Goal: Task Accomplishment & Management: Manage account settings

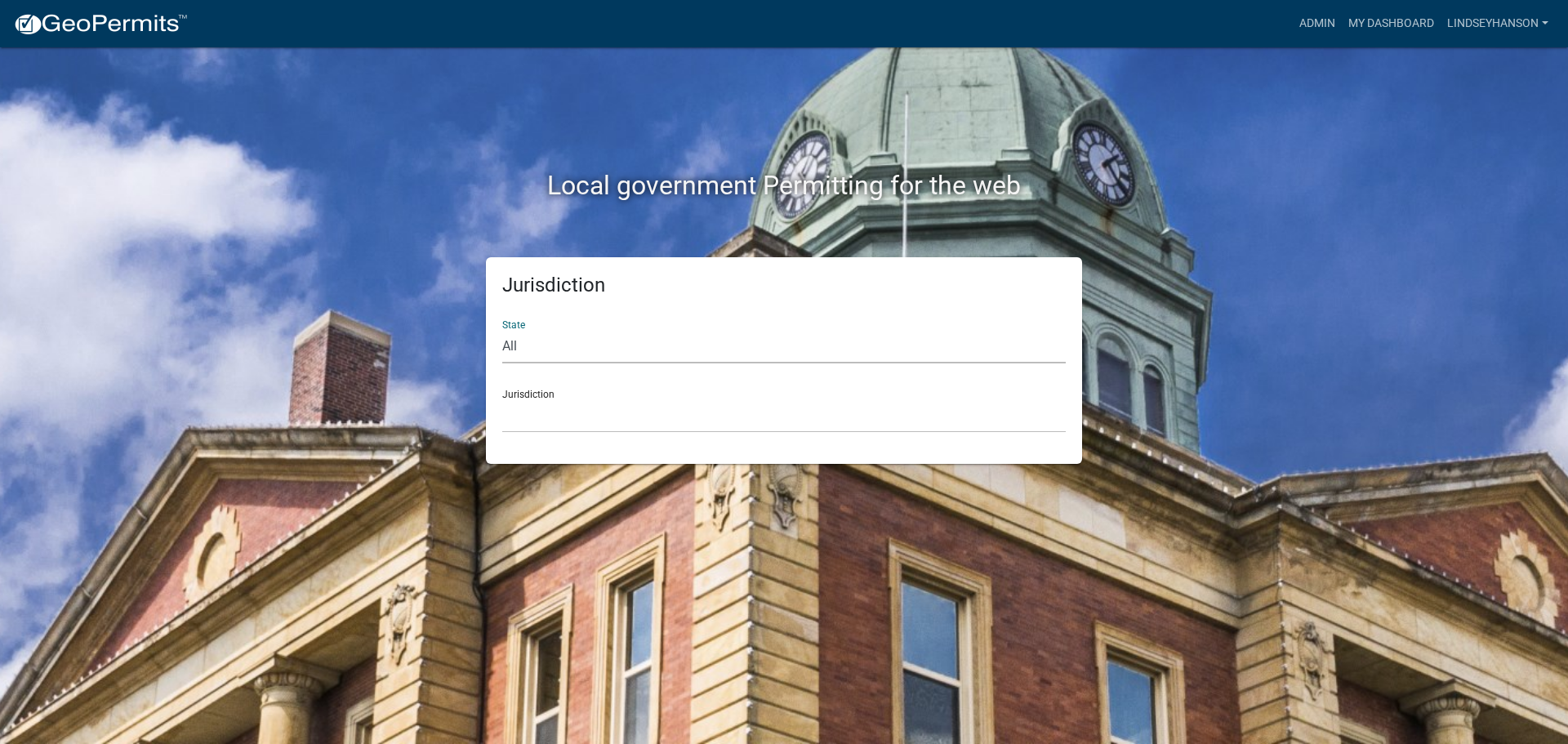
click at [631, 350] on select "All [US_STATE] [US_STATE] [US_STATE] [US_STATE] [US_STATE] [US_STATE] [US_STATE…" at bounding box center [784, 346] width 563 height 33
select select "[US_STATE]"
click at [502, 330] on select "All [US_STATE] [US_STATE] [US_STATE] [US_STATE] [US_STATE] [US_STATE] [US_STATE…" at bounding box center [784, 346] width 563 height 33
click at [588, 427] on select "[GEOGRAPHIC_DATA], [US_STATE] [GEOGRAPHIC_DATA], [US_STATE] [GEOGRAPHIC_DATA], …" at bounding box center [784, 415] width 563 height 33
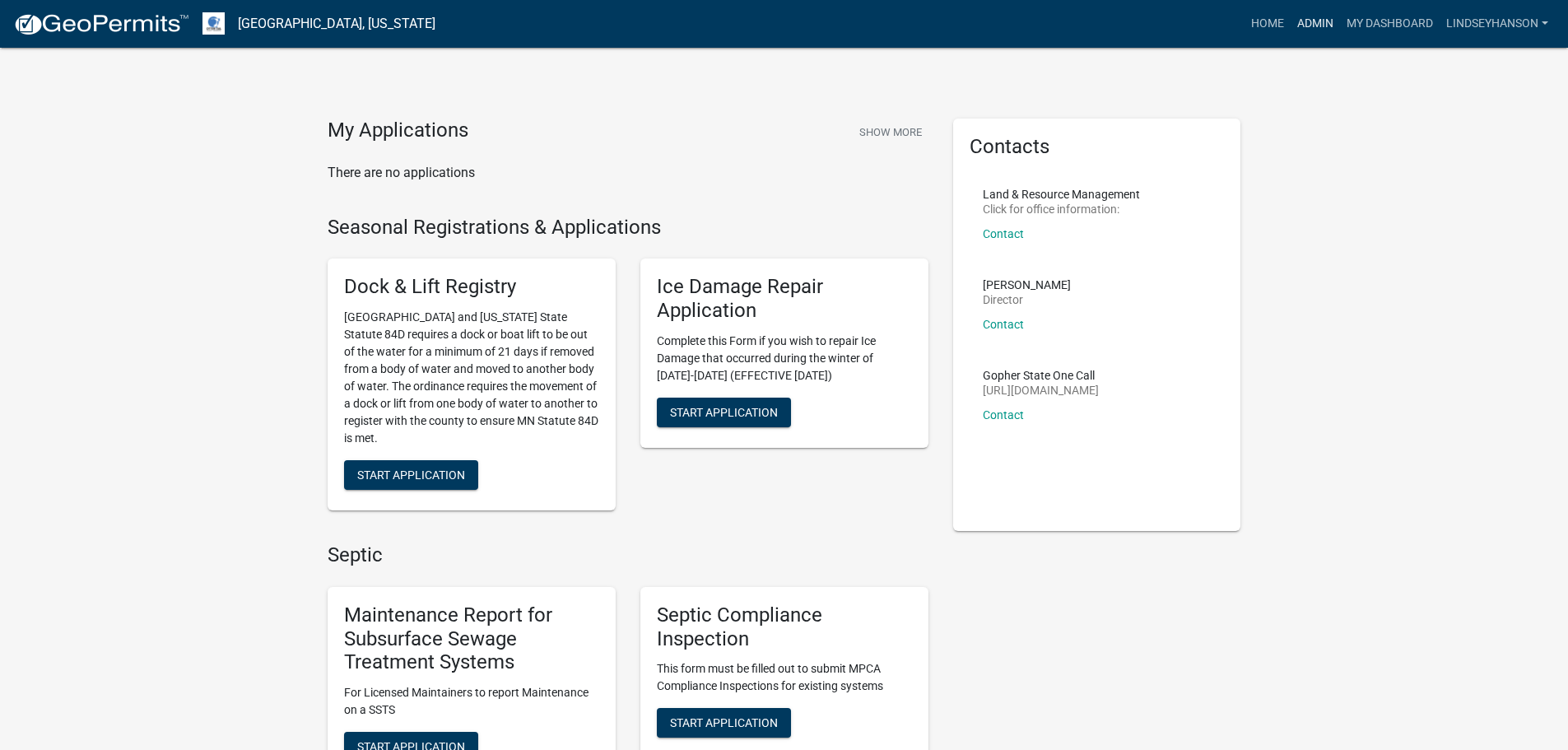
click at [1318, 18] on link "Admin" at bounding box center [1316, 24] width 50 height 31
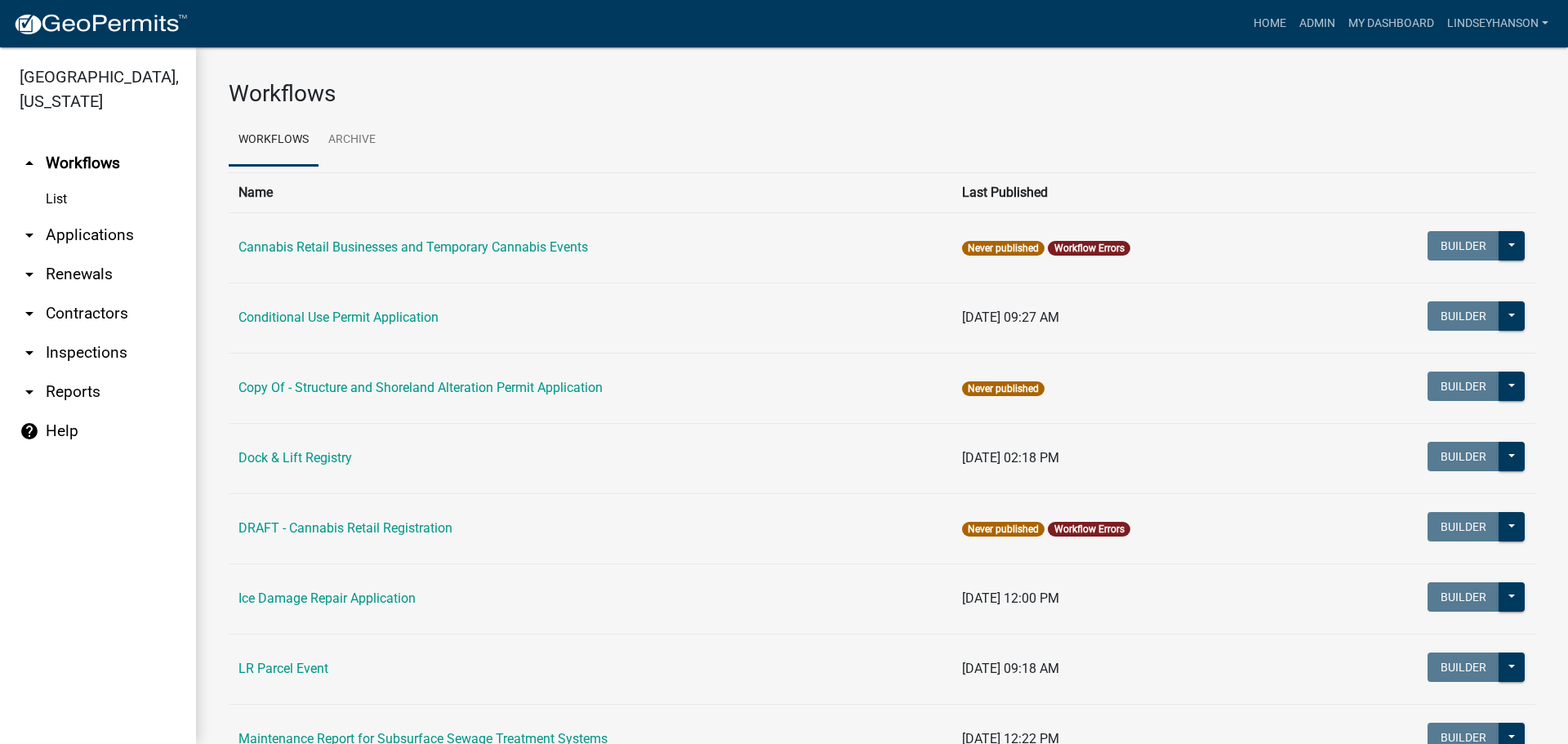
click at [106, 243] on link "arrow_drop_down Applications" at bounding box center [98, 235] width 196 height 39
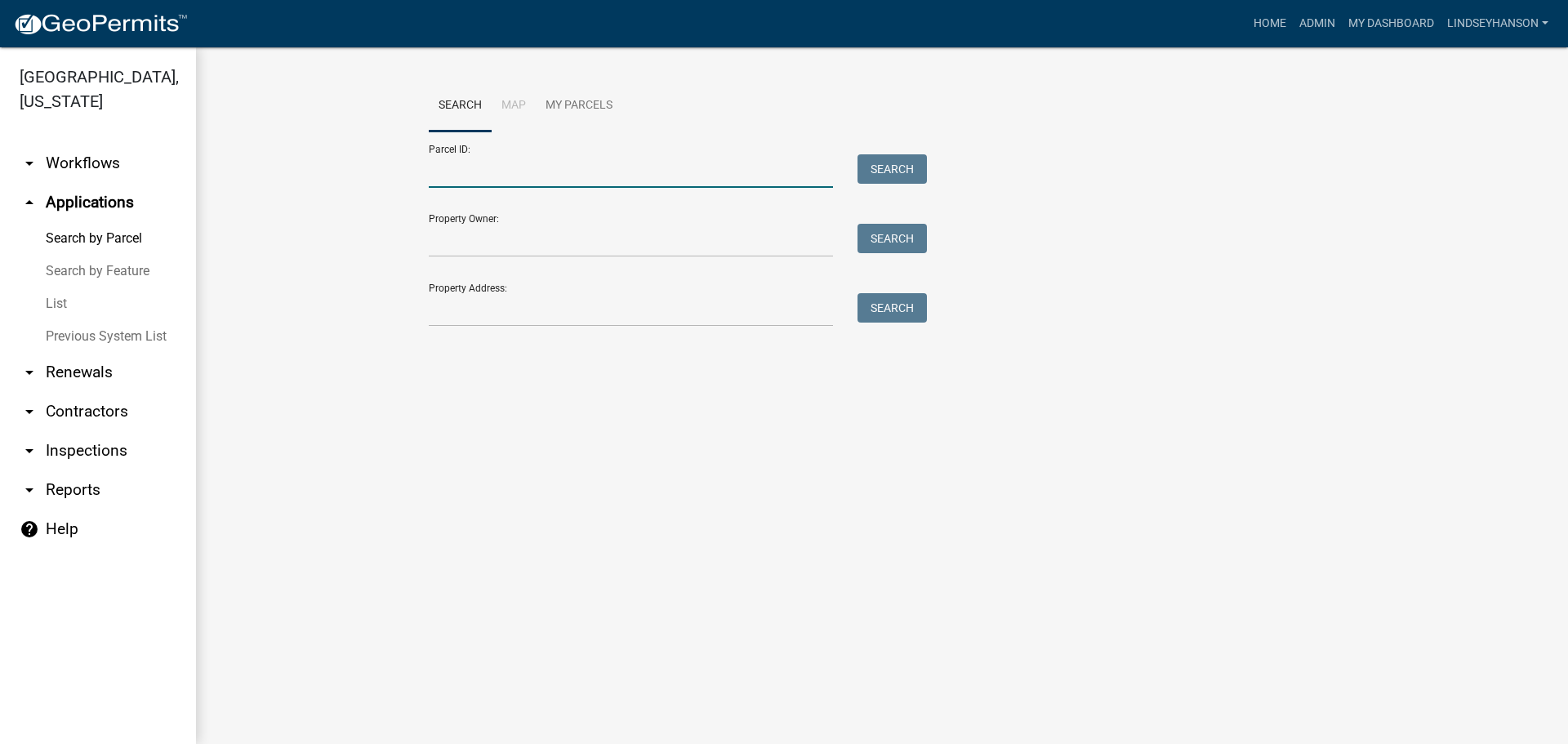
click at [545, 160] on input "Parcel ID:" at bounding box center [630, 170] width 404 height 33
paste input "41000020010000"
type input "41000020010000"
click at [874, 166] on button "Search" at bounding box center [892, 169] width 70 height 30
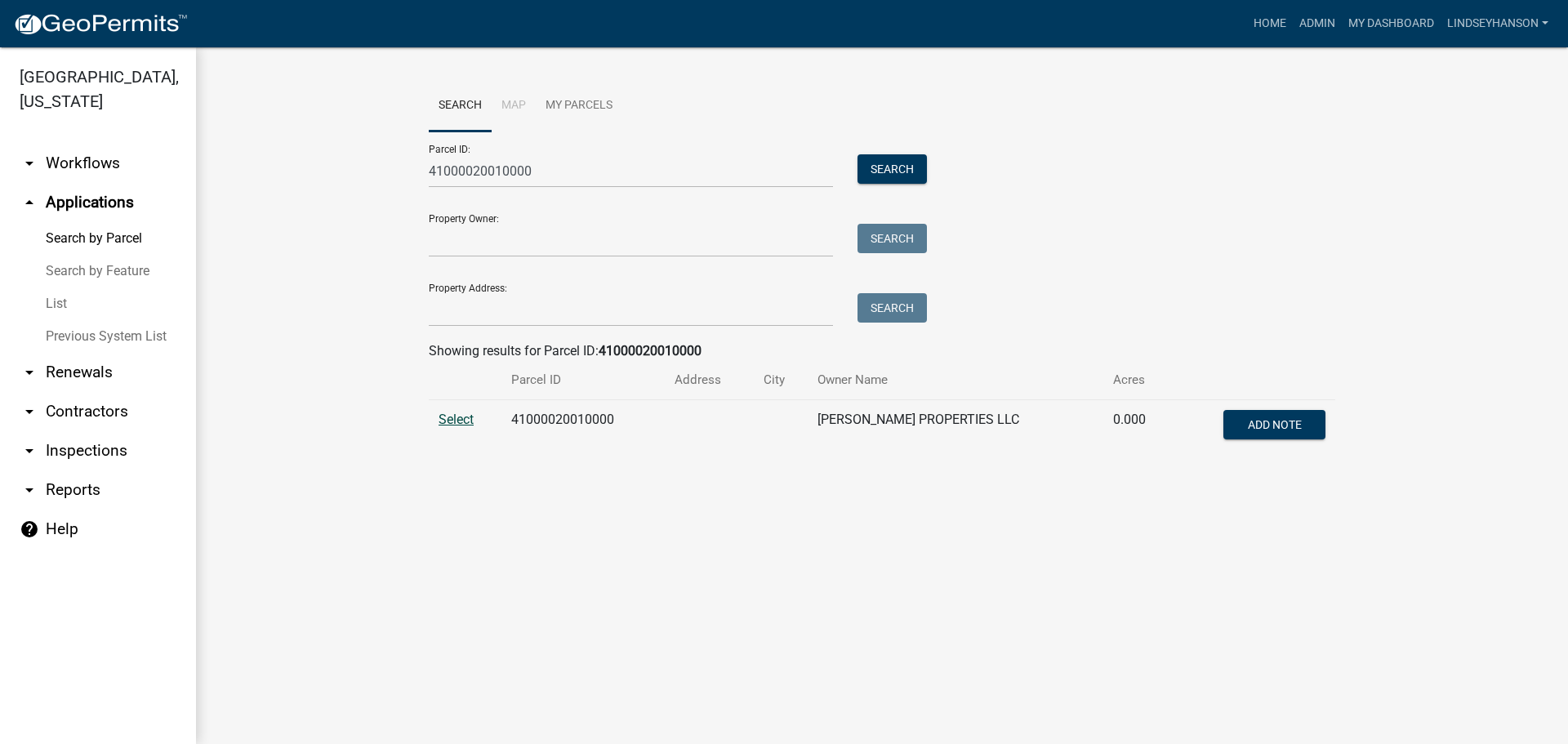
click at [442, 421] on span "Select" at bounding box center [455, 420] width 35 height 15
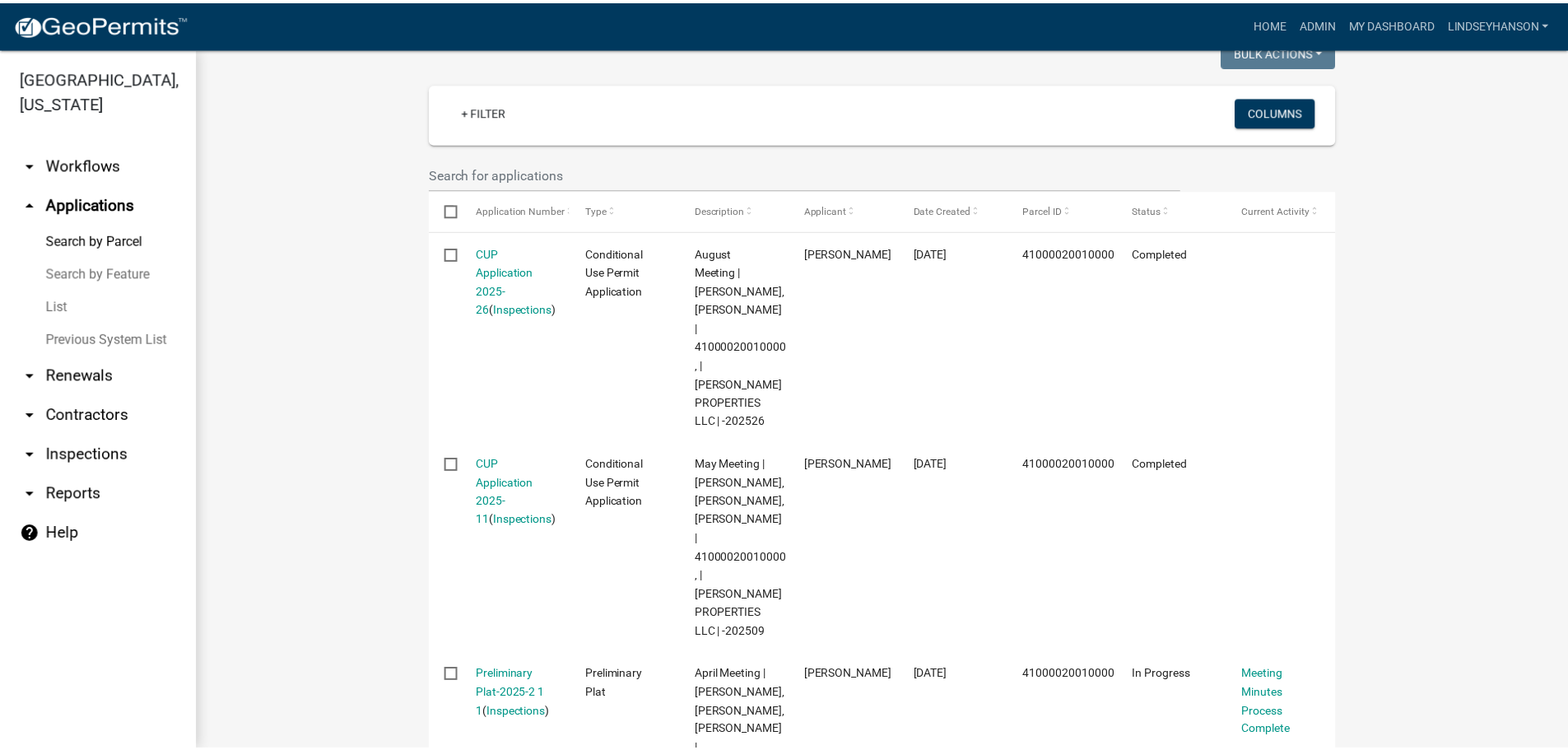
scroll to position [333, 0]
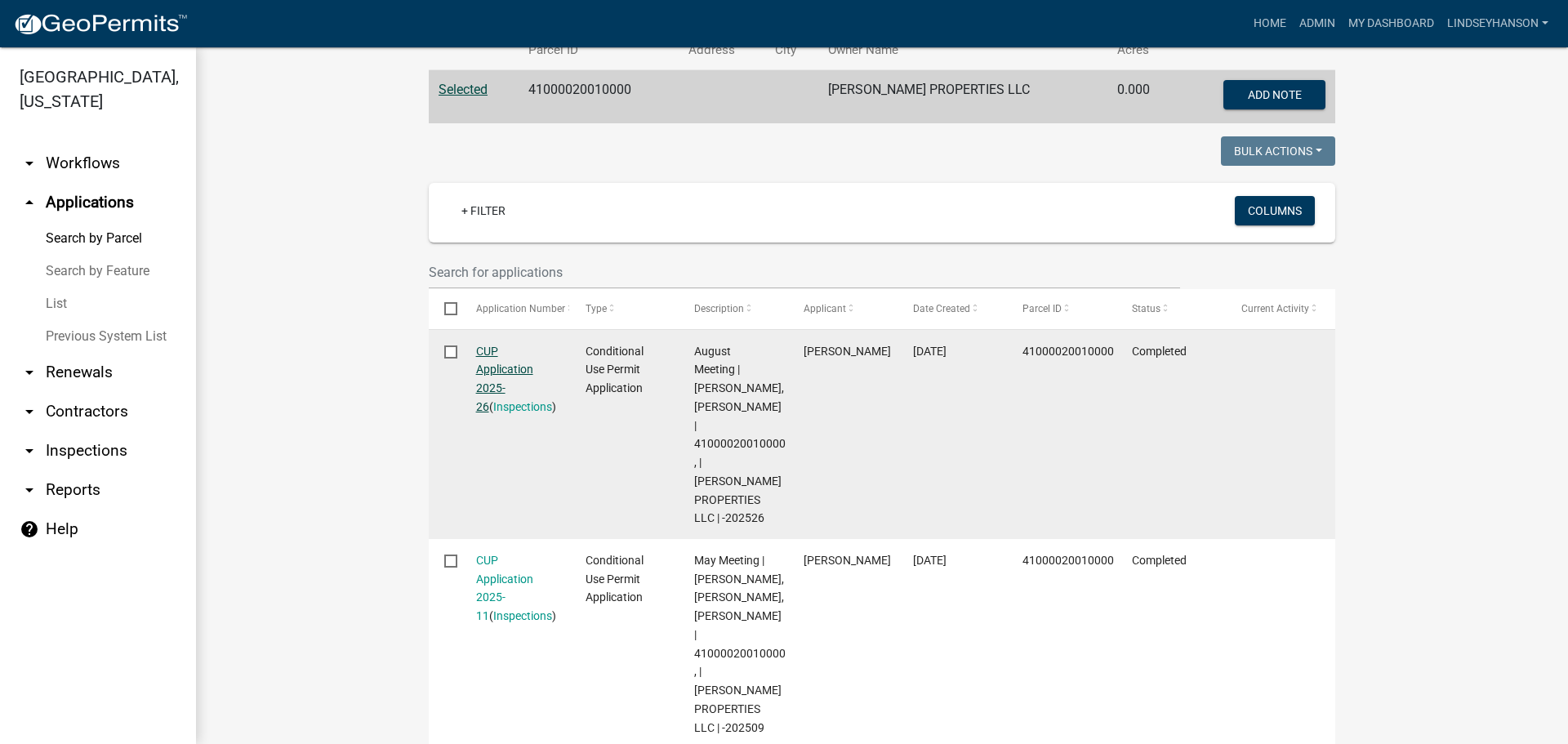
click at [493, 375] on link "CUP Application 2025-26" at bounding box center [505, 379] width 57 height 69
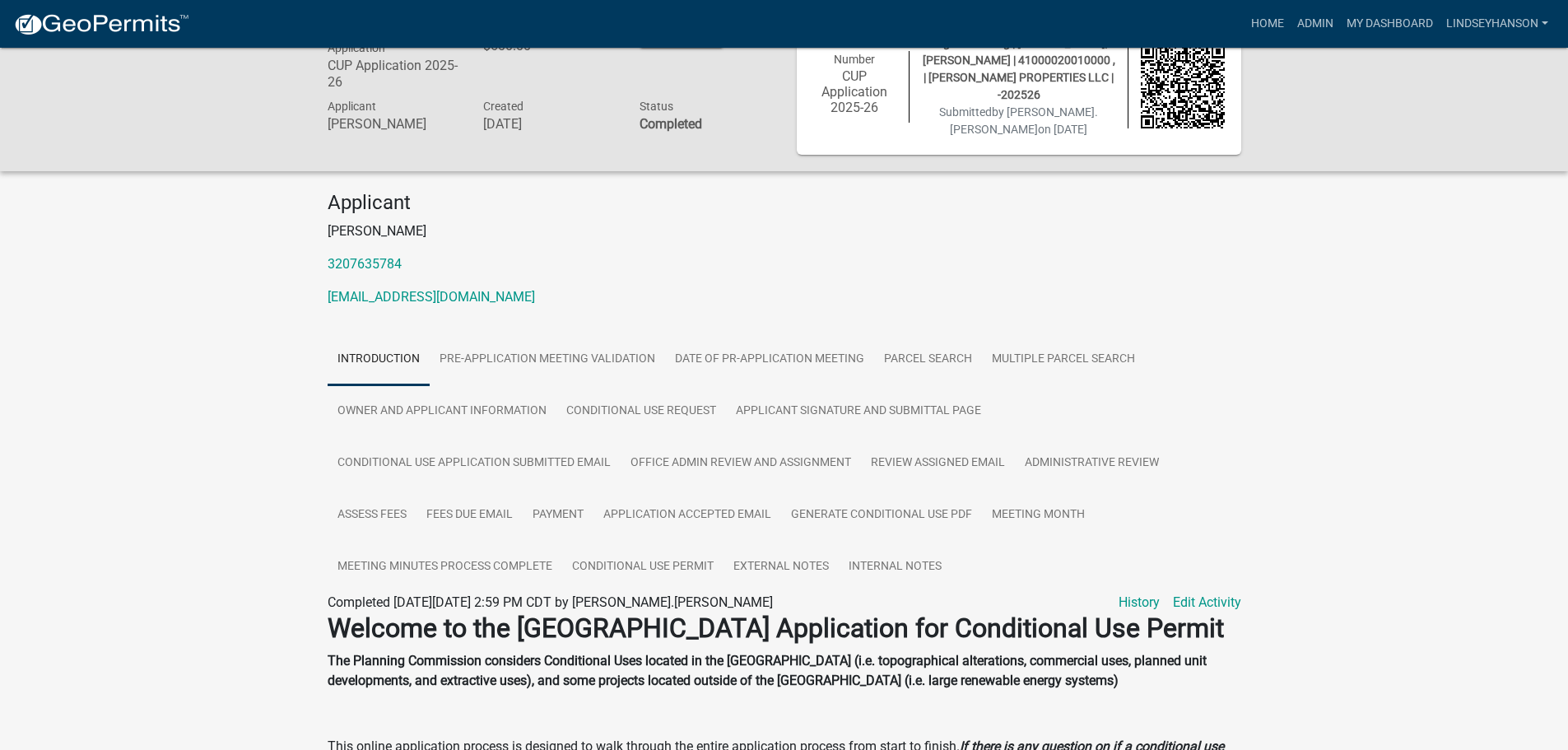
scroll to position [82, 0]
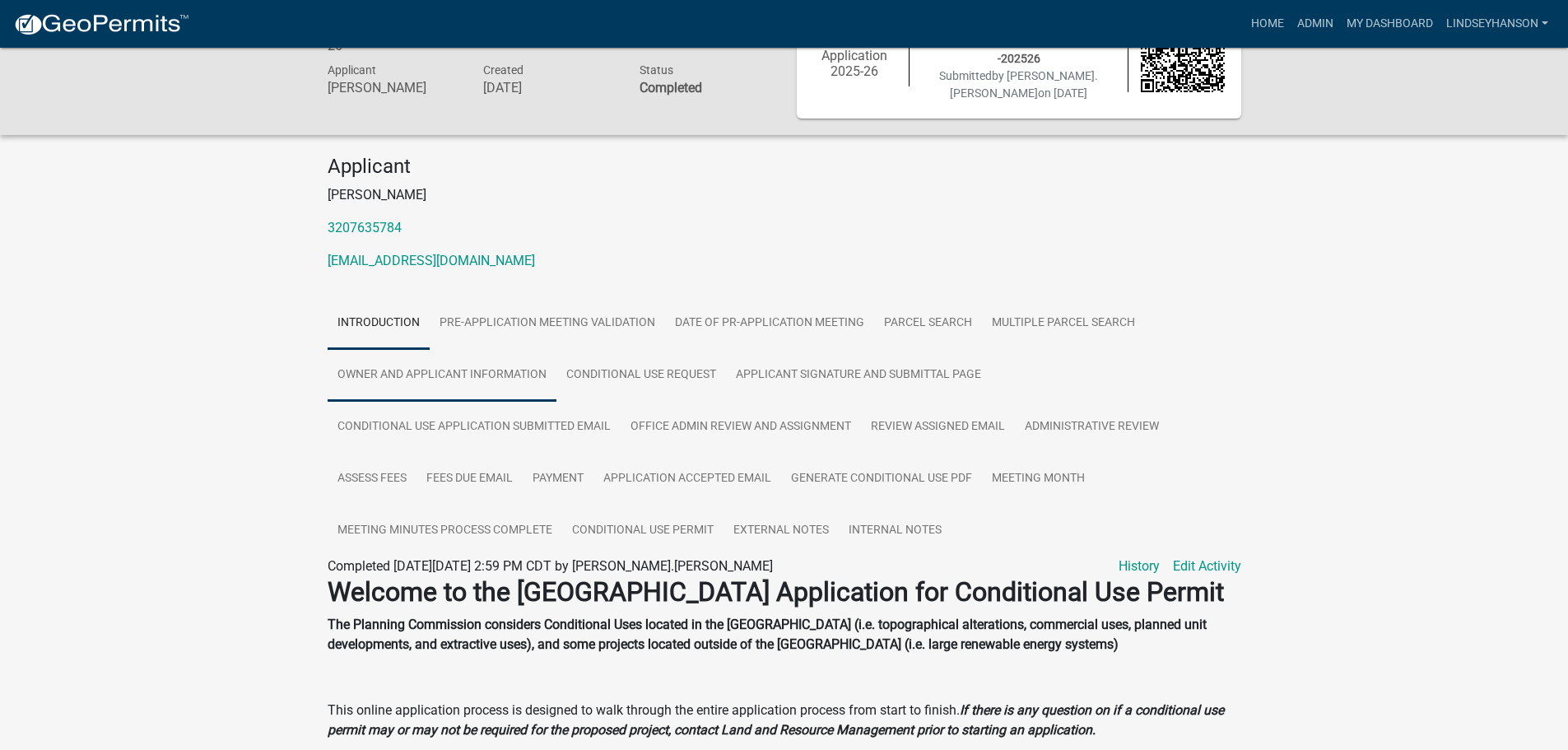
click at [470, 384] on link "Owner and Applicant Information" at bounding box center [442, 375] width 229 height 52
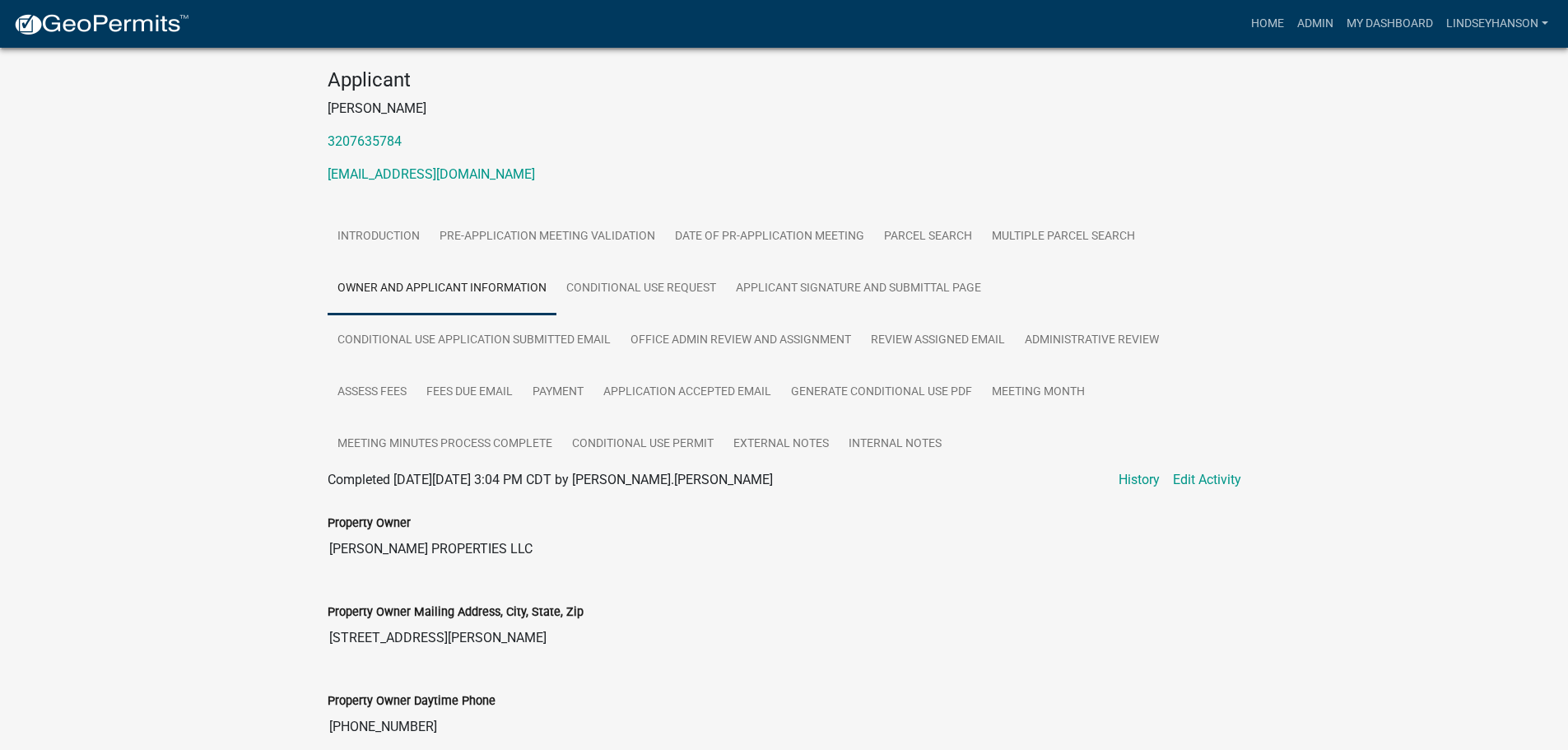
scroll to position [165, 0]
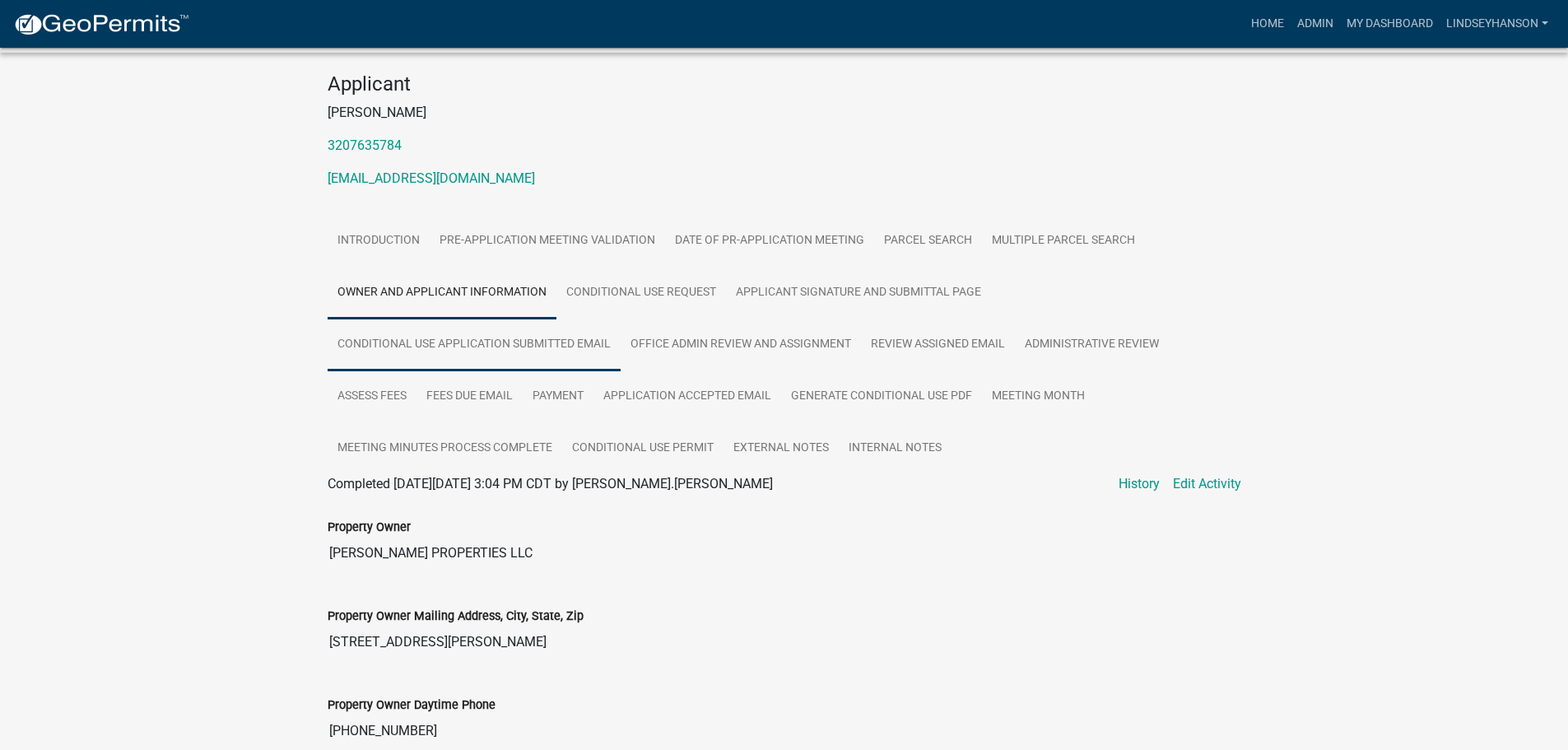
click at [588, 336] on link "Conditional Use Application Submitted Email" at bounding box center [474, 344] width 293 height 52
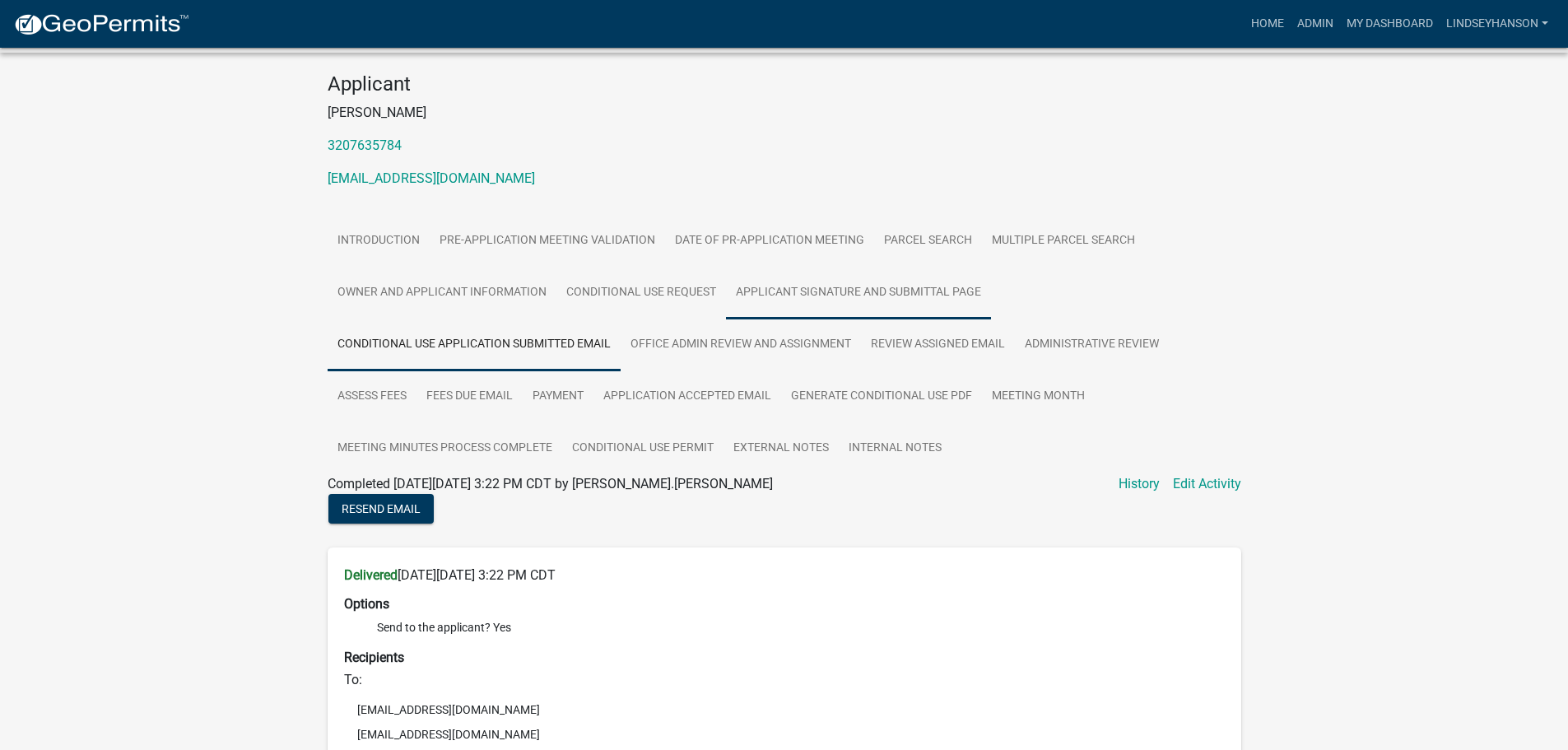
click at [869, 318] on link "Applicant Signature and Submittal Page" at bounding box center [858, 293] width 265 height 52
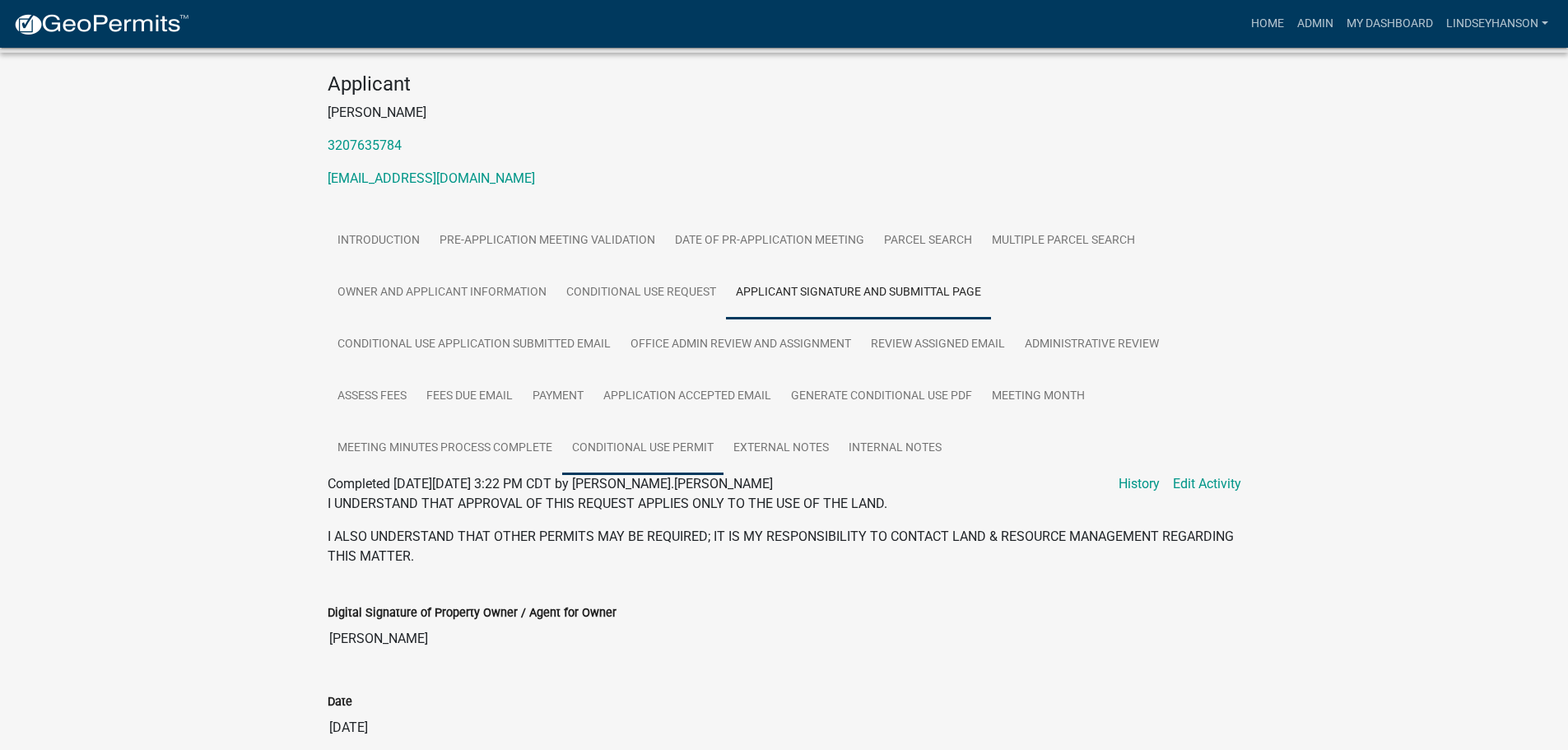
click at [677, 443] on link "Conditional Use Permit" at bounding box center [643, 448] width 161 height 52
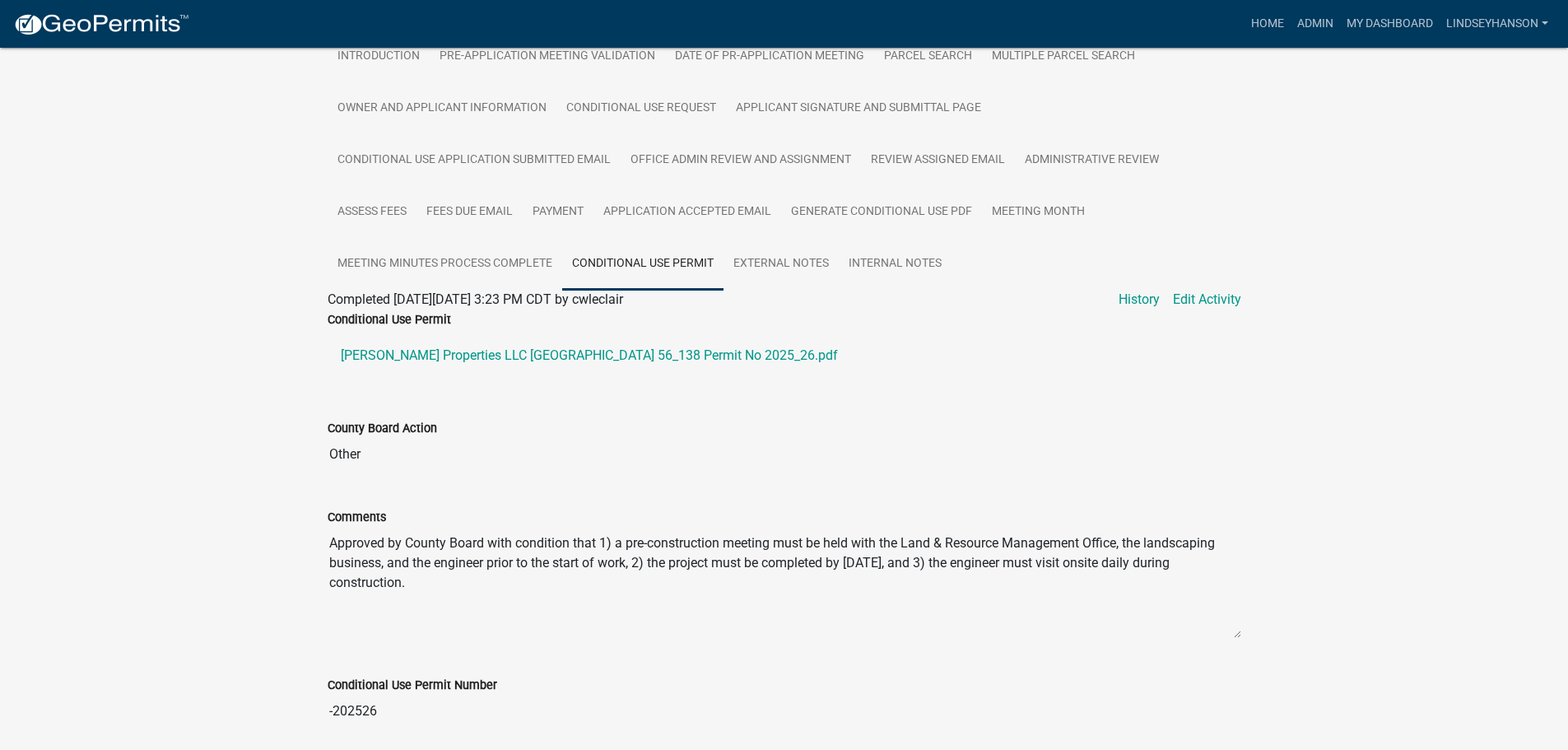
scroll to position [499, 0]
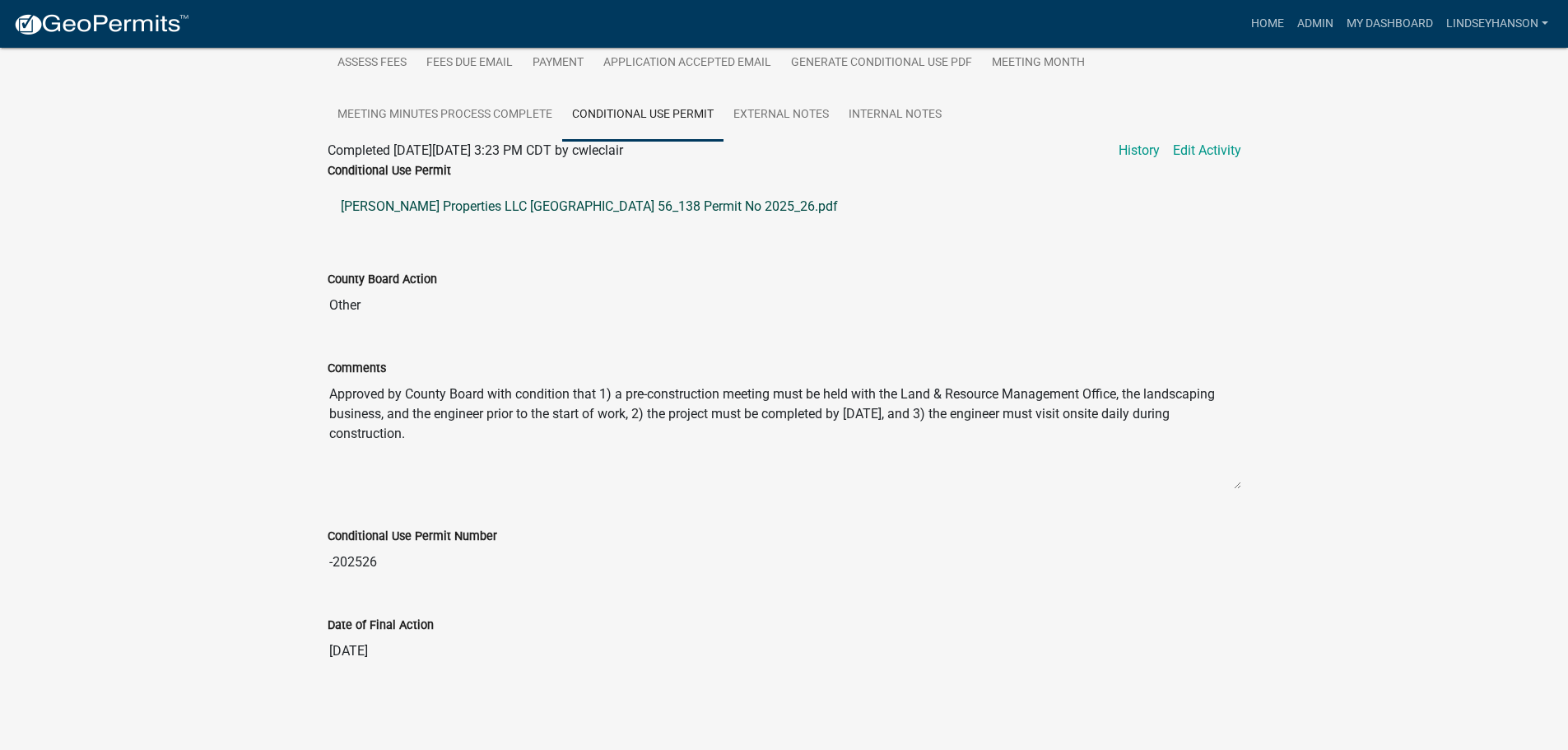
click at [624, 201] on link "[PERSON_NAME] Properties LLC [GEOGRAPHIC_DATA] 56_138 Permit No 2025_26.pdf" at bounding box center [784, 207] width 914 height 39
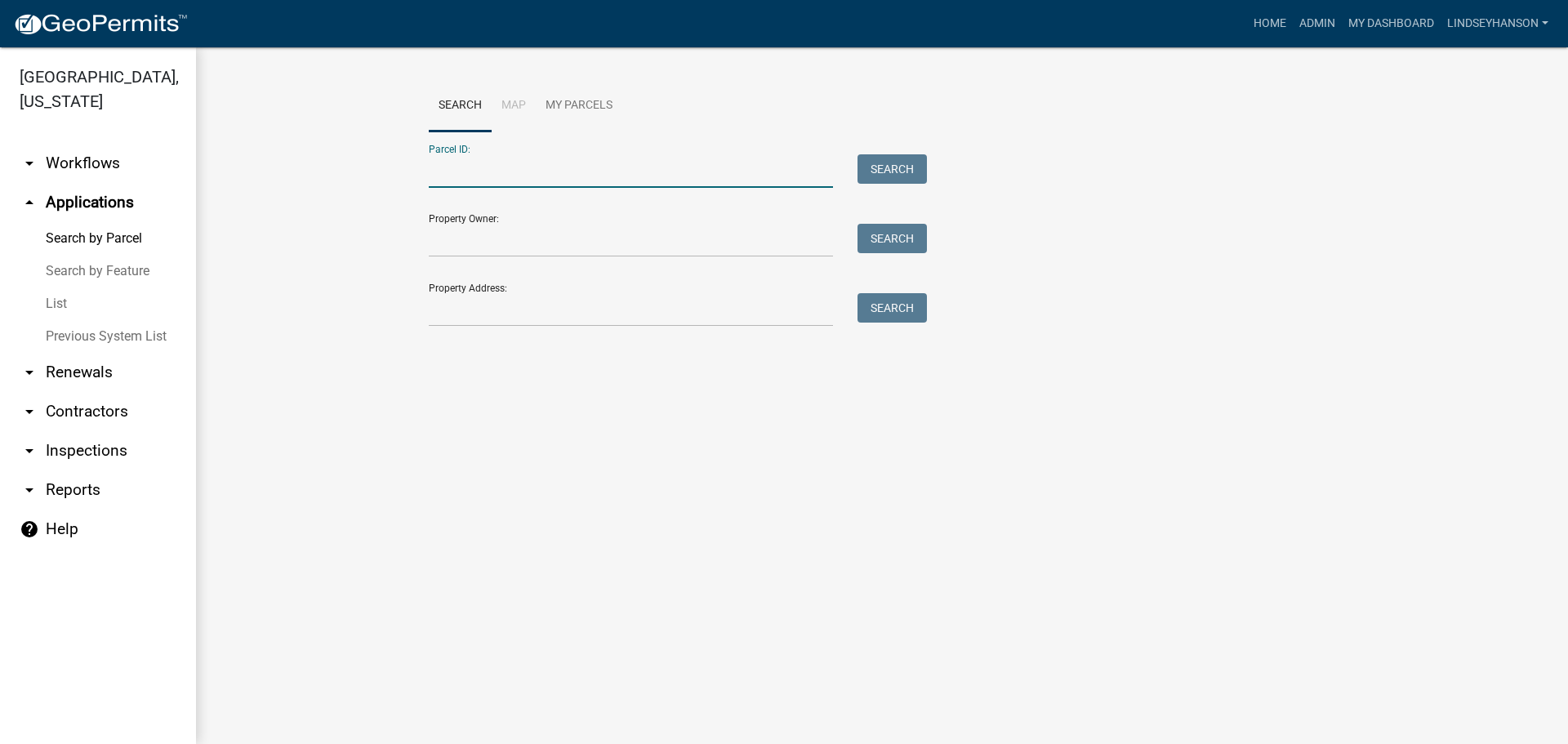
click at [601, 180] on input "Parcel ID:" at bounding box center [630, 170] width 404 height 33
paste input "41000020010000"
type input "41000020010000"
click at [931, 161] on div "Parcel ID: 41000020010000 Search Property Owner: Search Property Address: Search" at bounding box center [881, 229] width 906 height 195
click at [917, 169] on button "Search" at bounding box center [892, 169] width 70 height 30
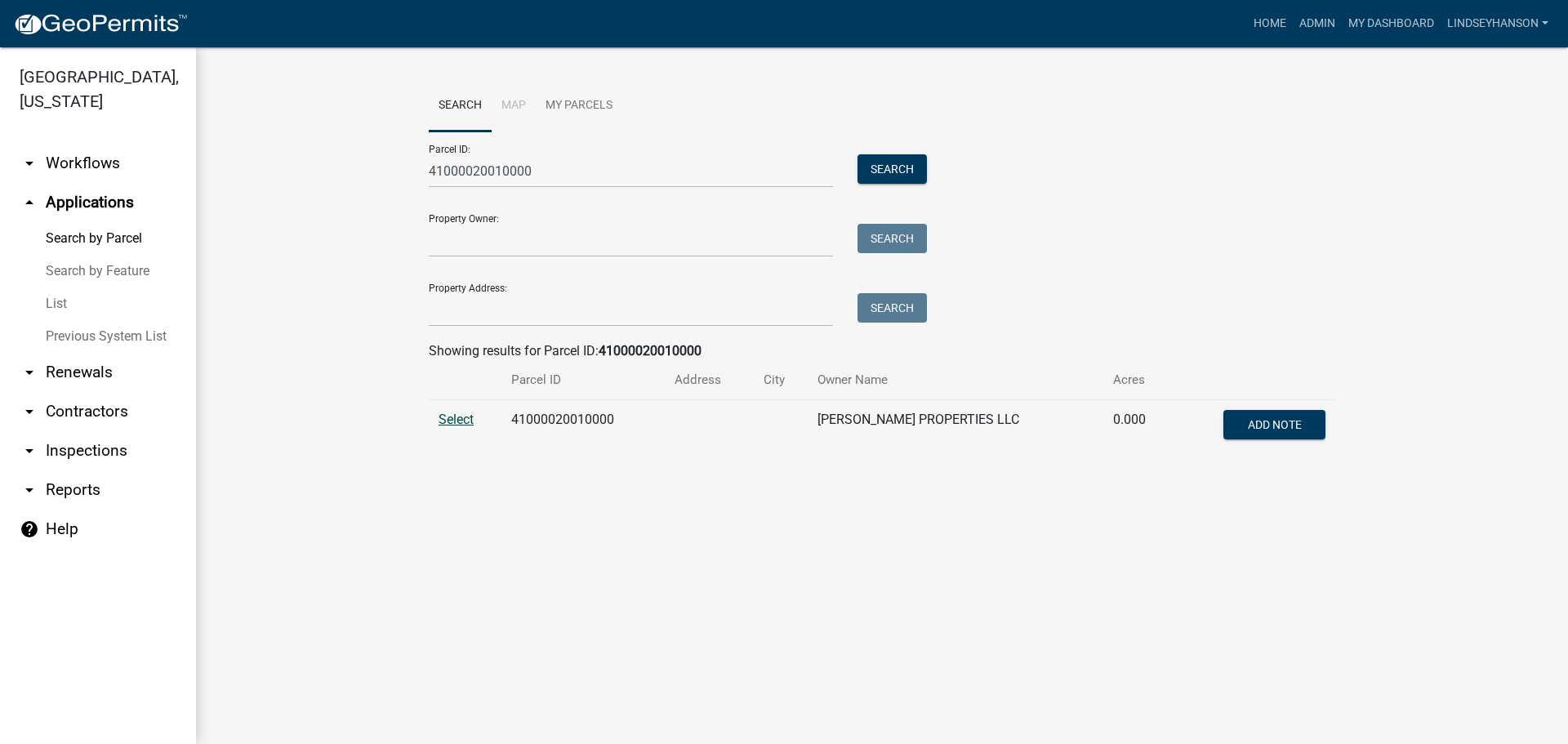
click at [461, 418] on span "Select" at bounding box center [455, 420] width 35 height 15
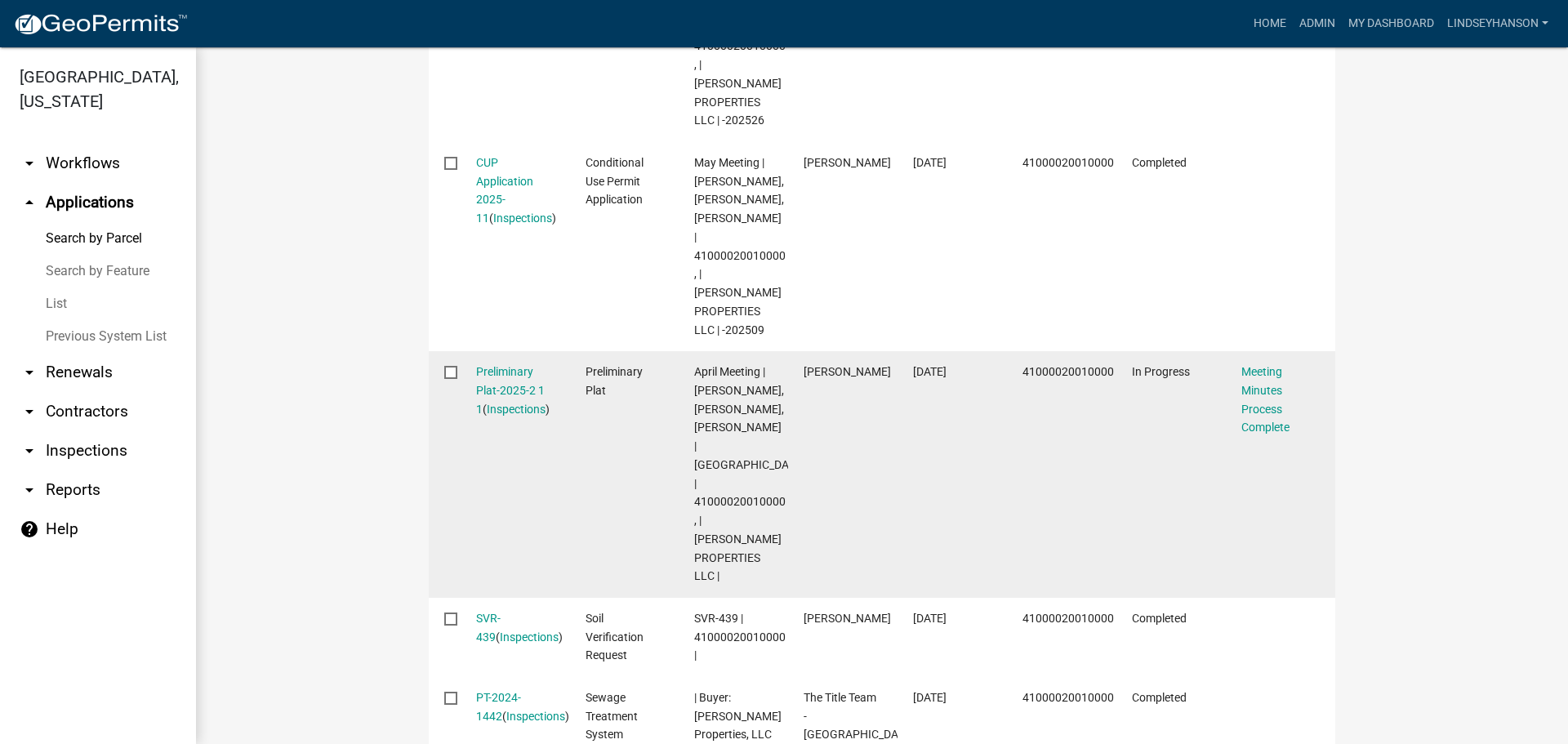
scroll to position [821, 0]
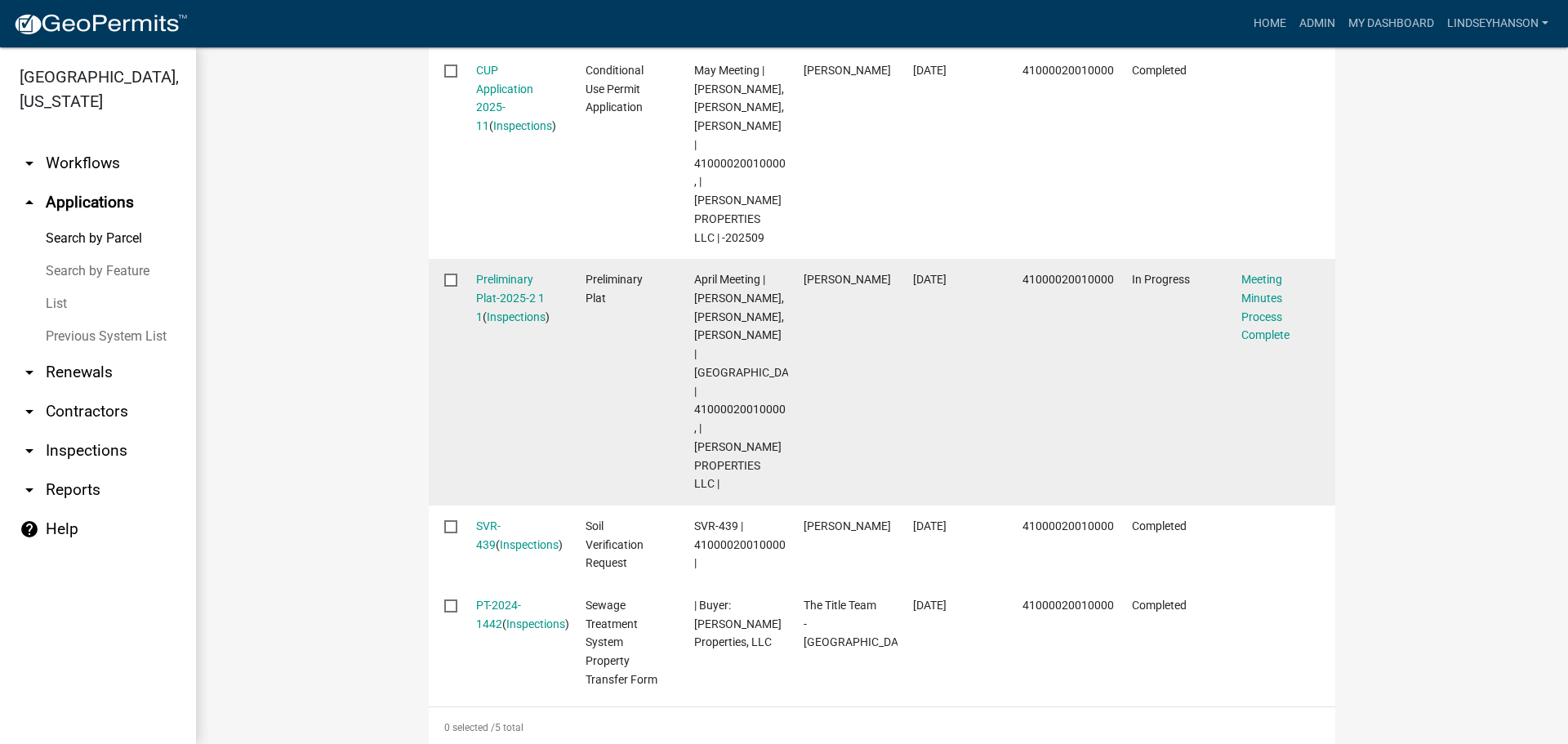
click at [510, 271] on div "Preliminary Plat-2025-2 1 1 ( Inspections )" at bounding box center [516, 298] width 78 height 55
click at [507, 273] on link "Preliminary Plat-2025-2 1 1" at bounding box center [510, 299] width 69 height 51
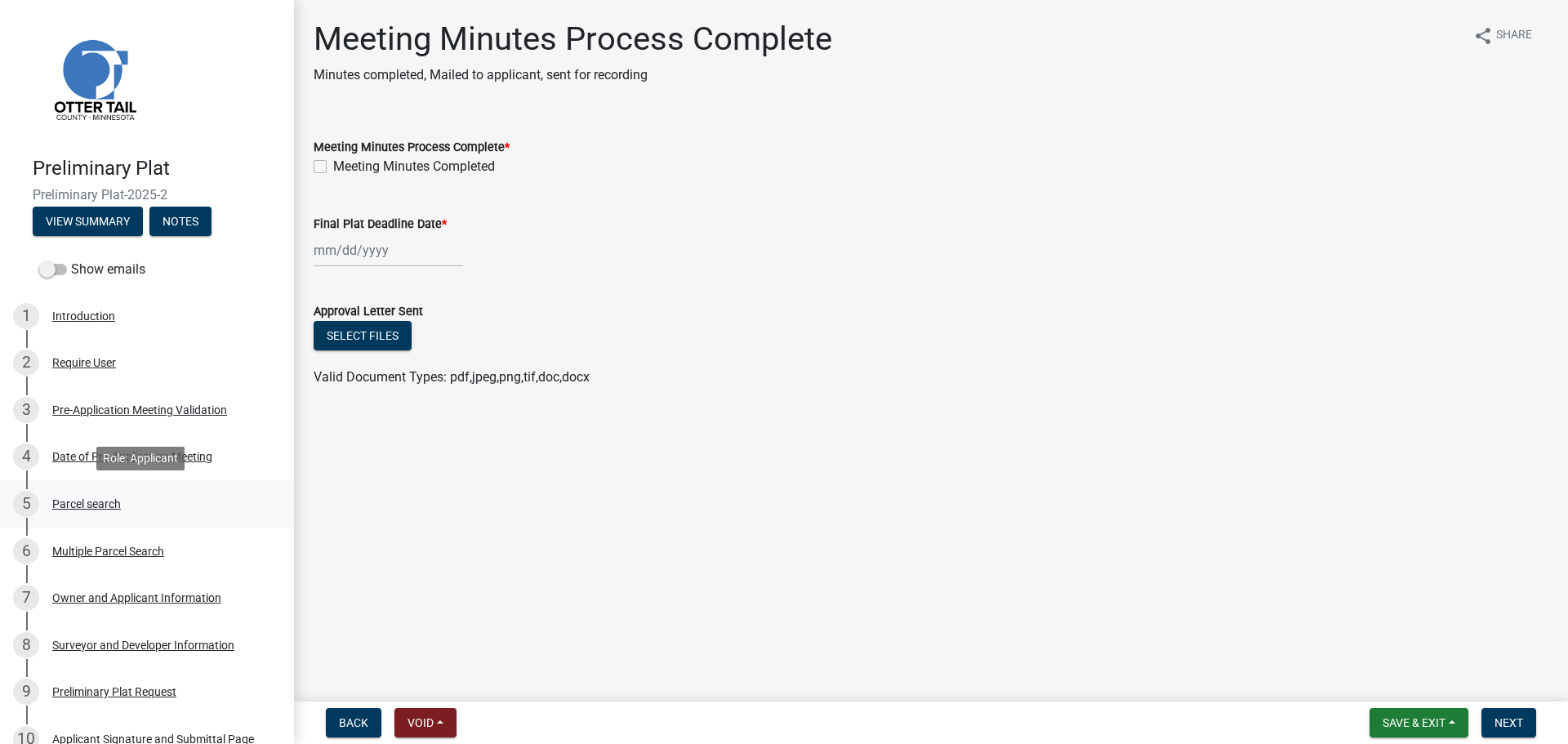
click at [128, 512] on div "5 Parcel search" at bounding box center [140, 504] width 254 height 26
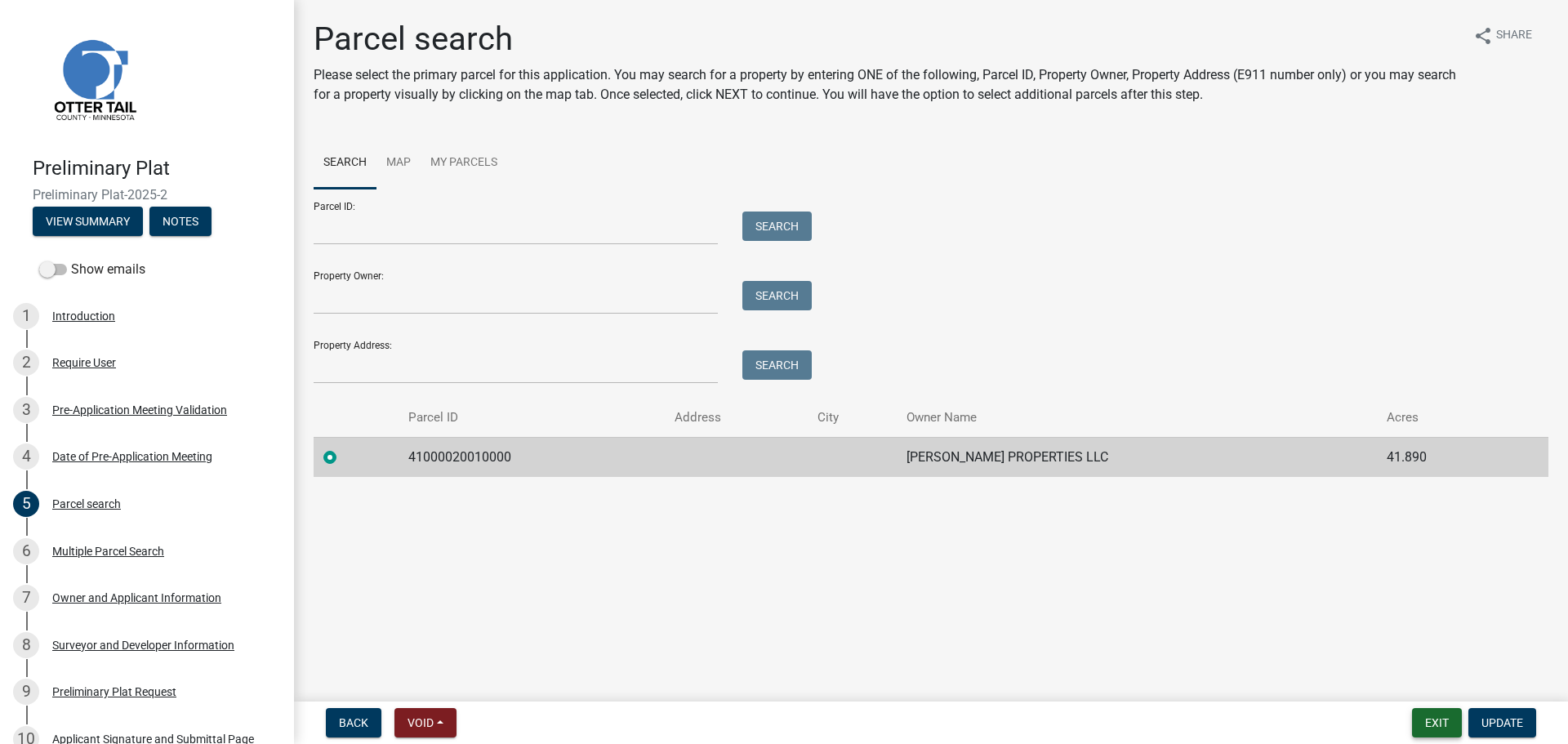
click at [1426, 729] on button "Exit" at bounding box center [1436, 723] width 50 height 30
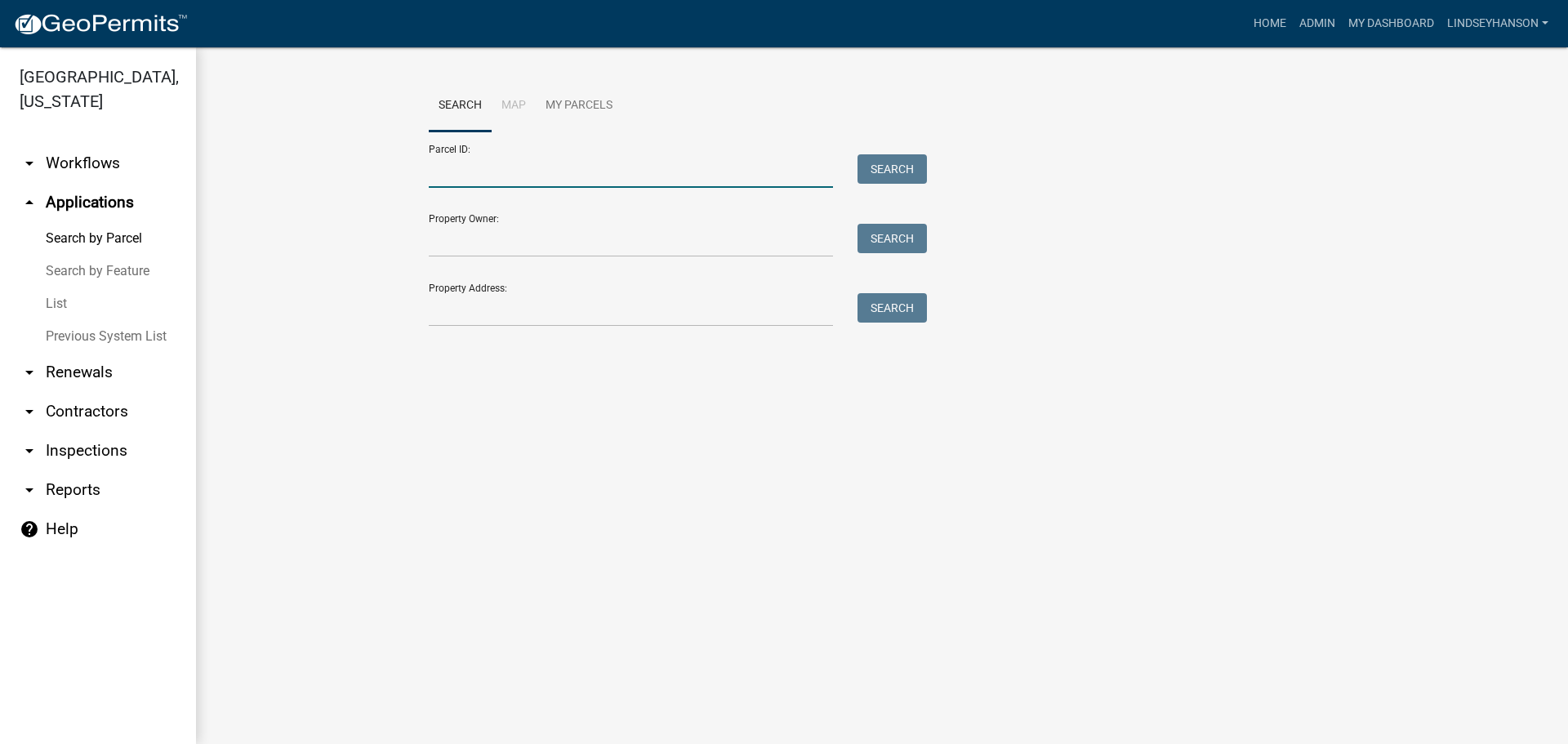
click at [584, 184] on input "Parcel ID:" at bounding box center [630, 170] width 404 height 33
paste input "41000020010000"
type input "41000020010000"
click at [883, 157] on button "Search" at bounding box center [892, 169] width 70 height 30
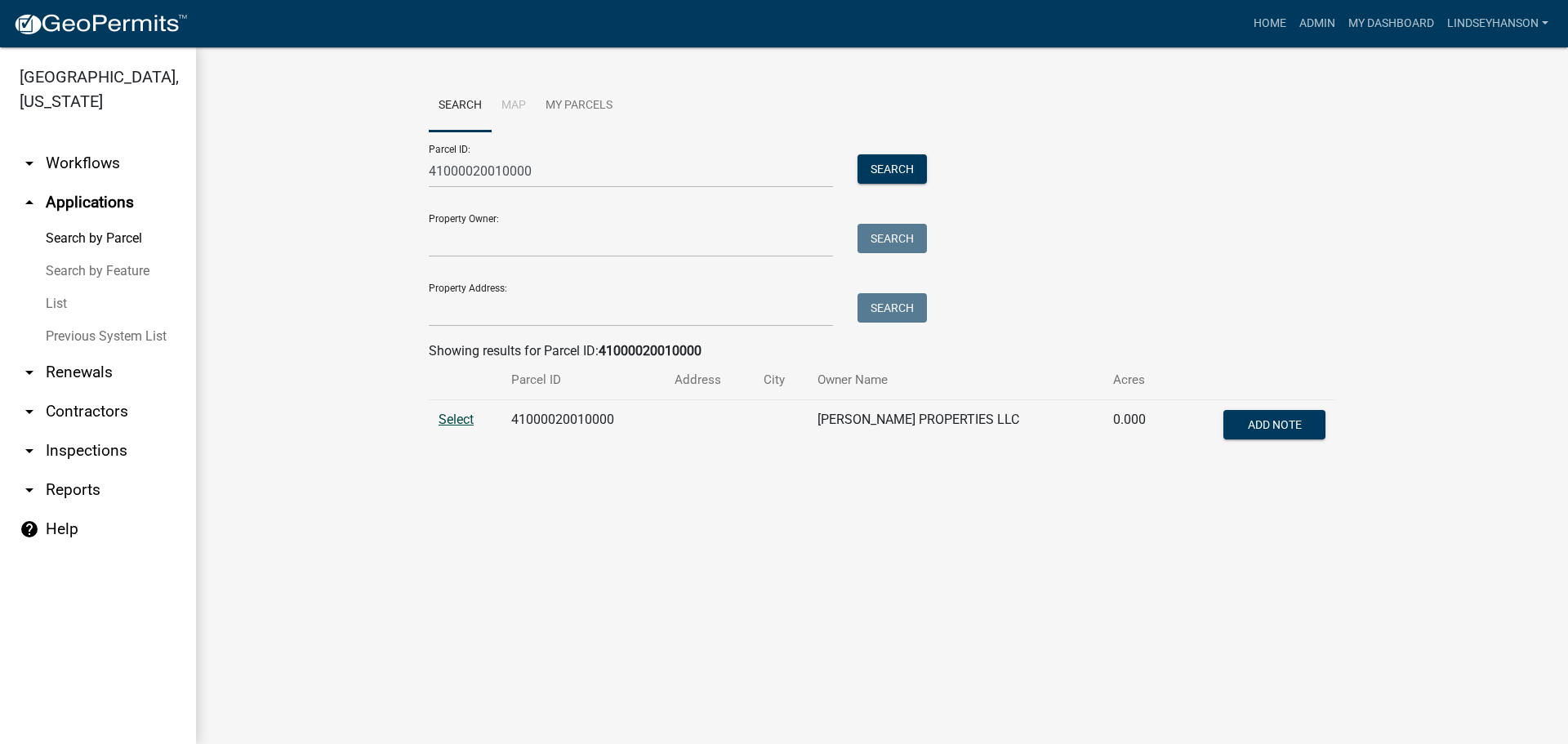
click at [462, 427] on span "Select" at bounding box center [455, 420] width 35 height 15
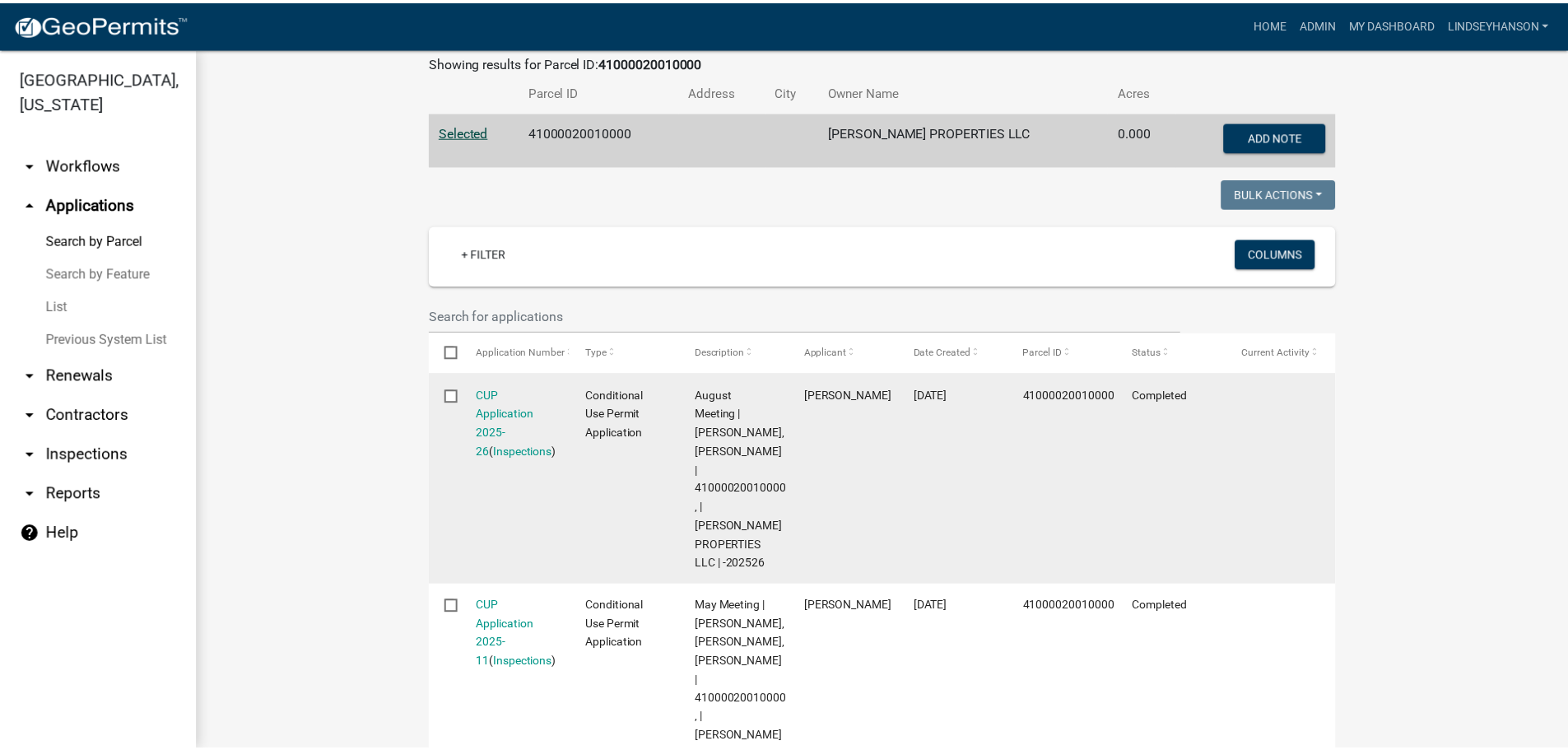
scroll to position [374, 0]
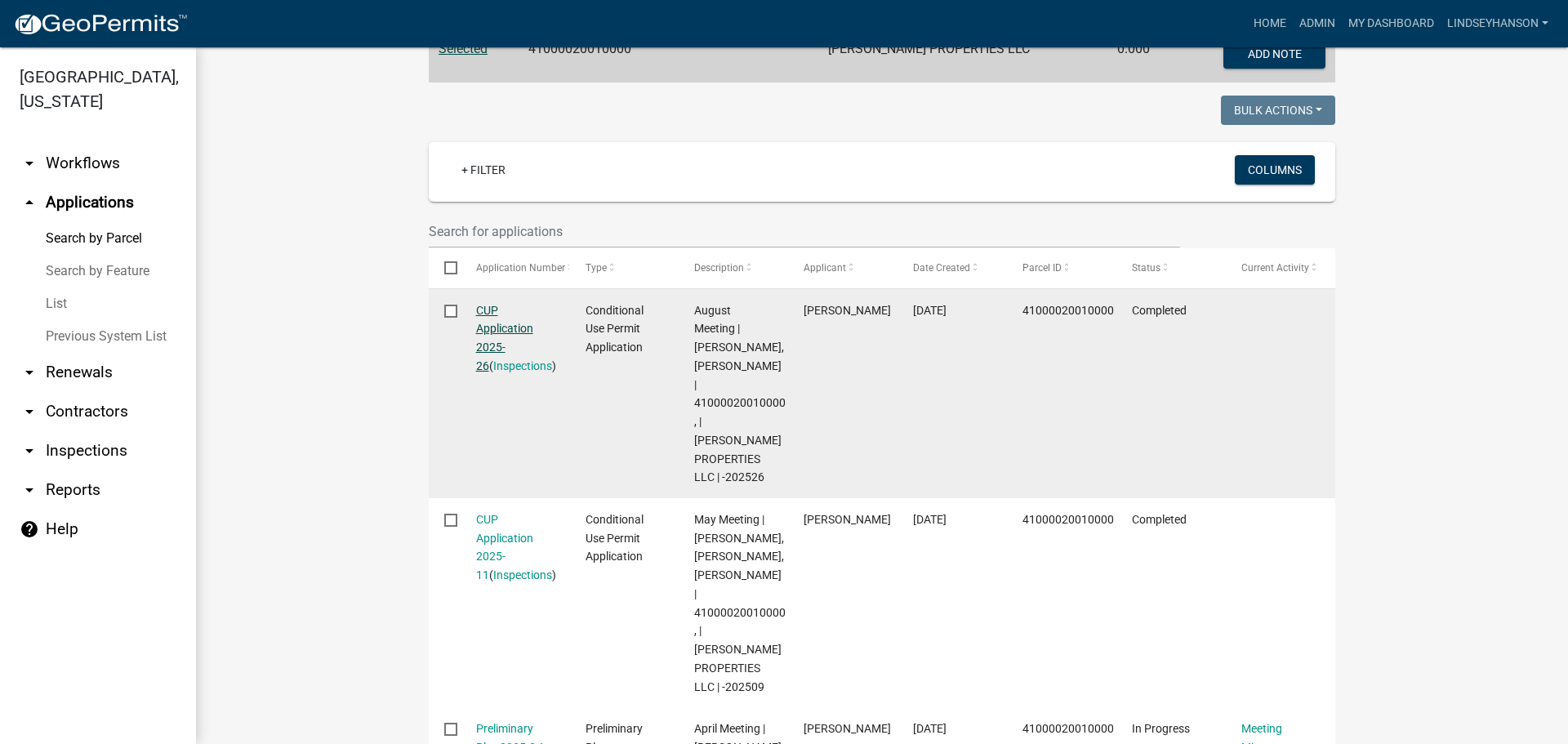
click at [493, 325] on link "CUP Application 2025-26" at bounding box center [505, 338] width 57 height 69
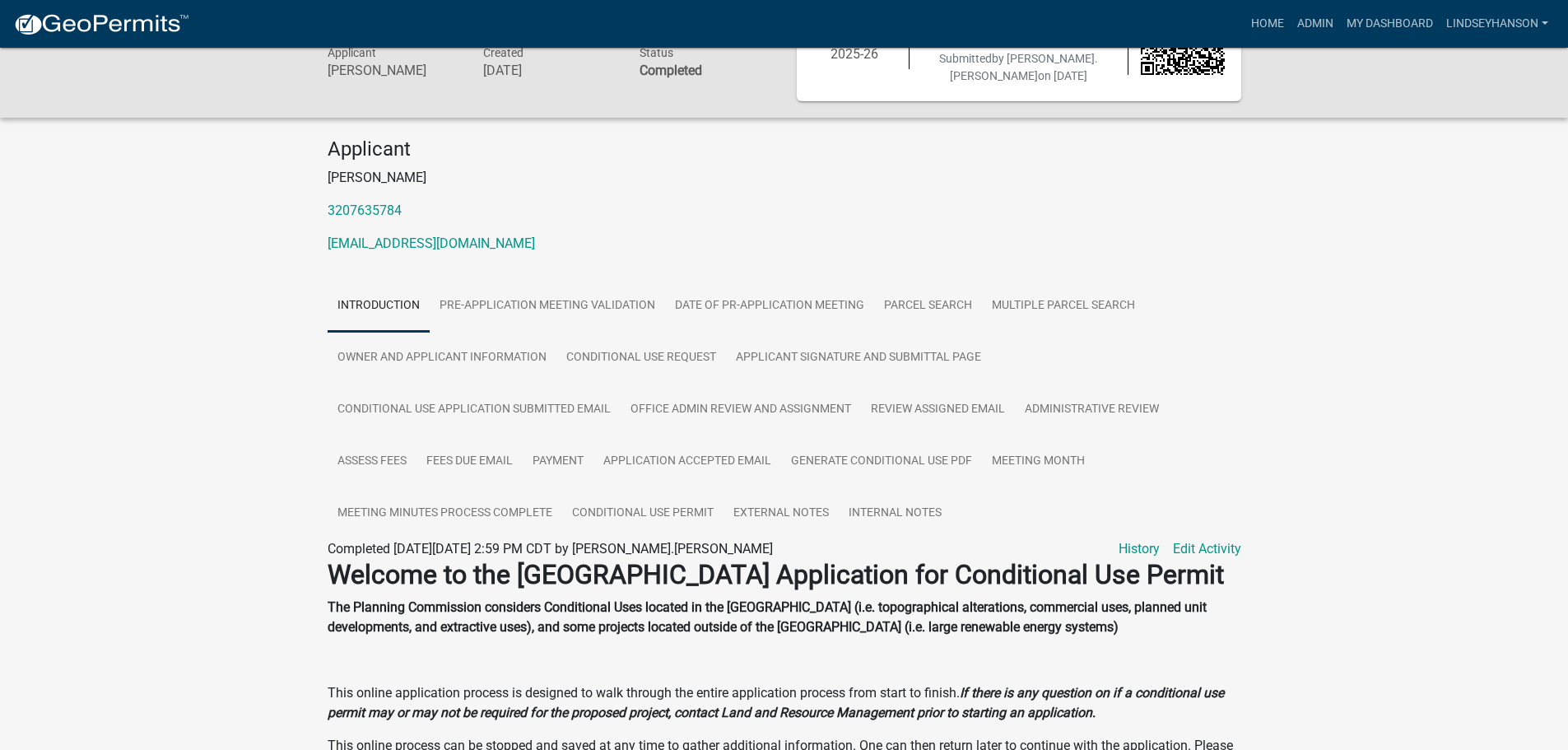
scroll to position [114, 0]
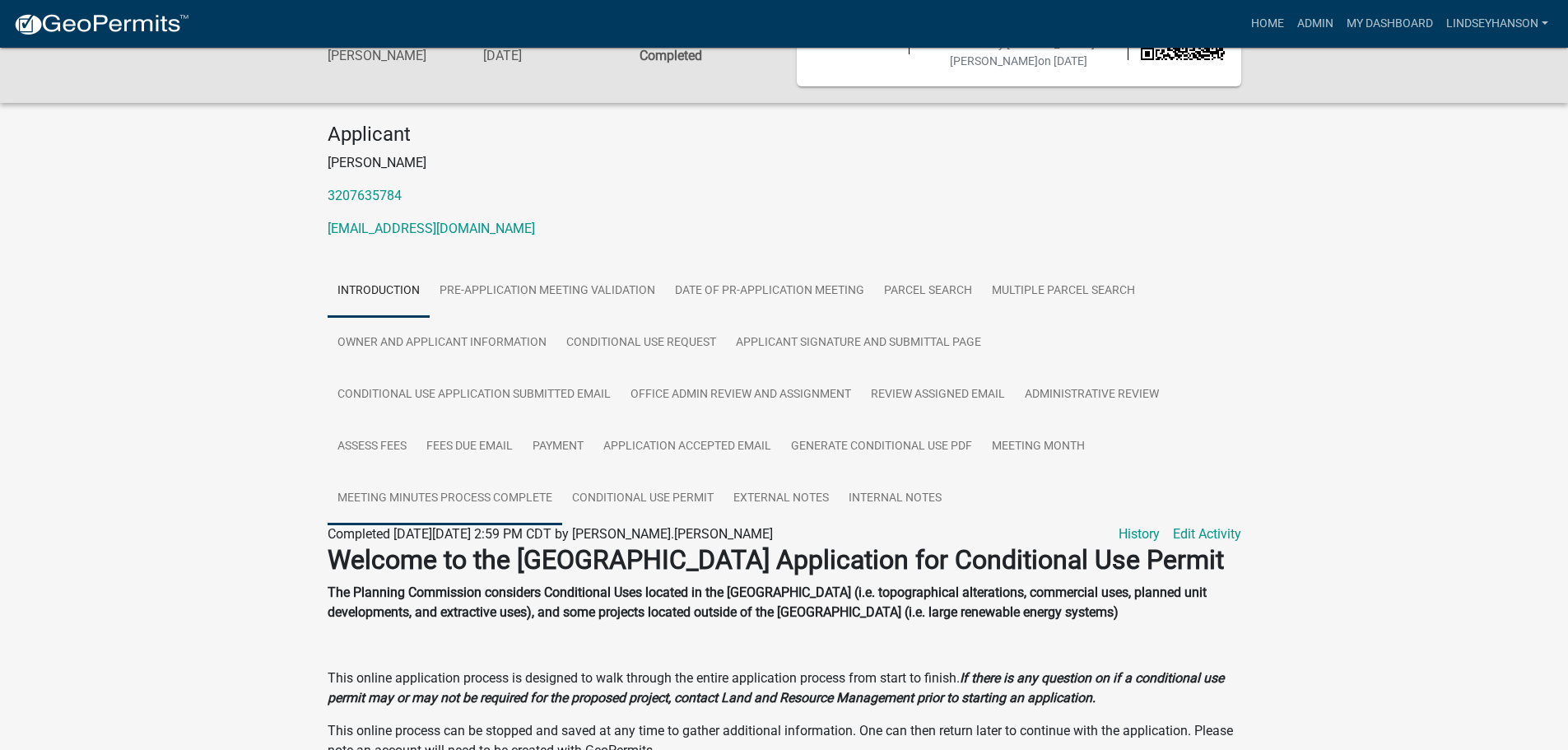
click at [562, 505] on link "Meeting Minutes Process Complete" at bounding box center [445, 499] width 235 height 52
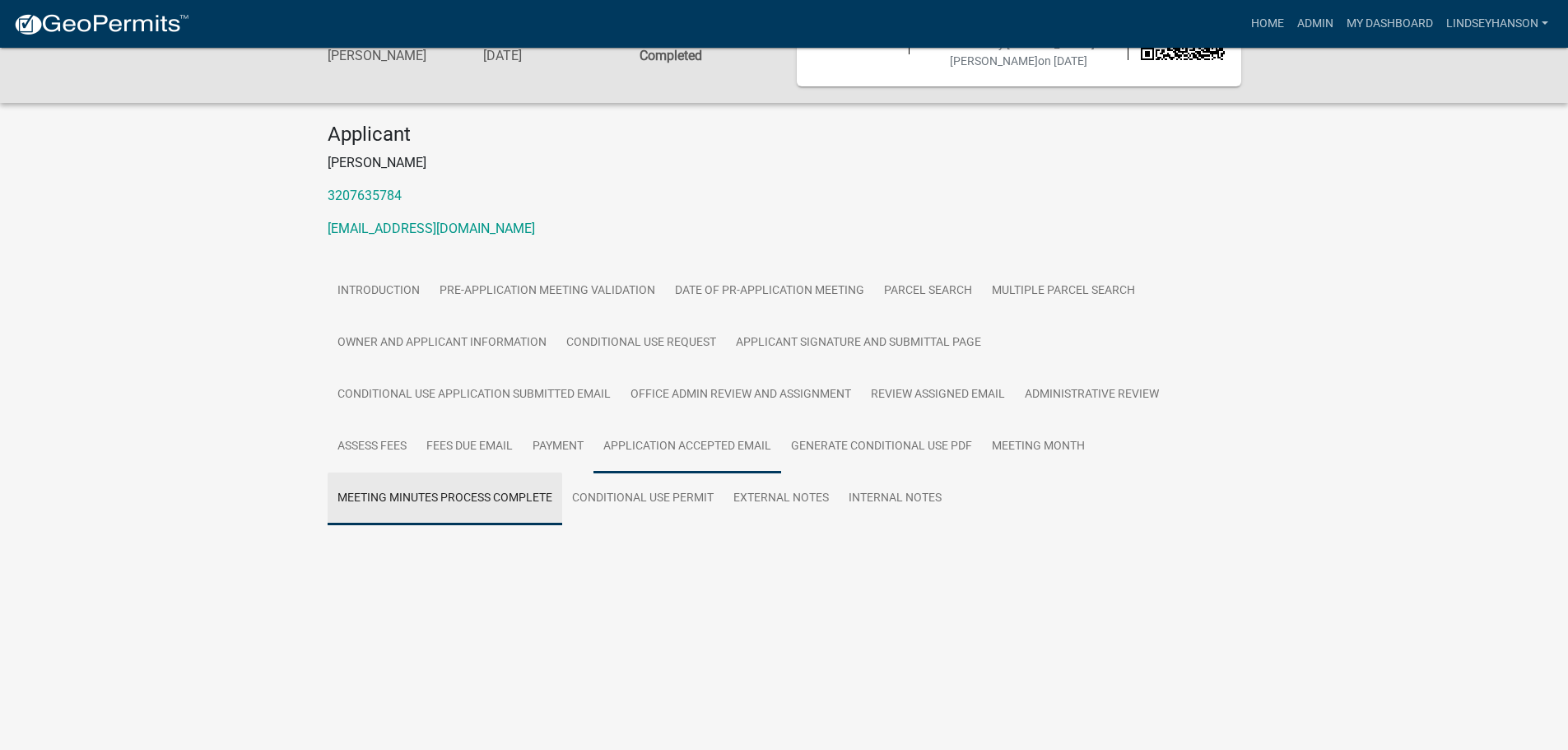
scroll to position [67, 0]
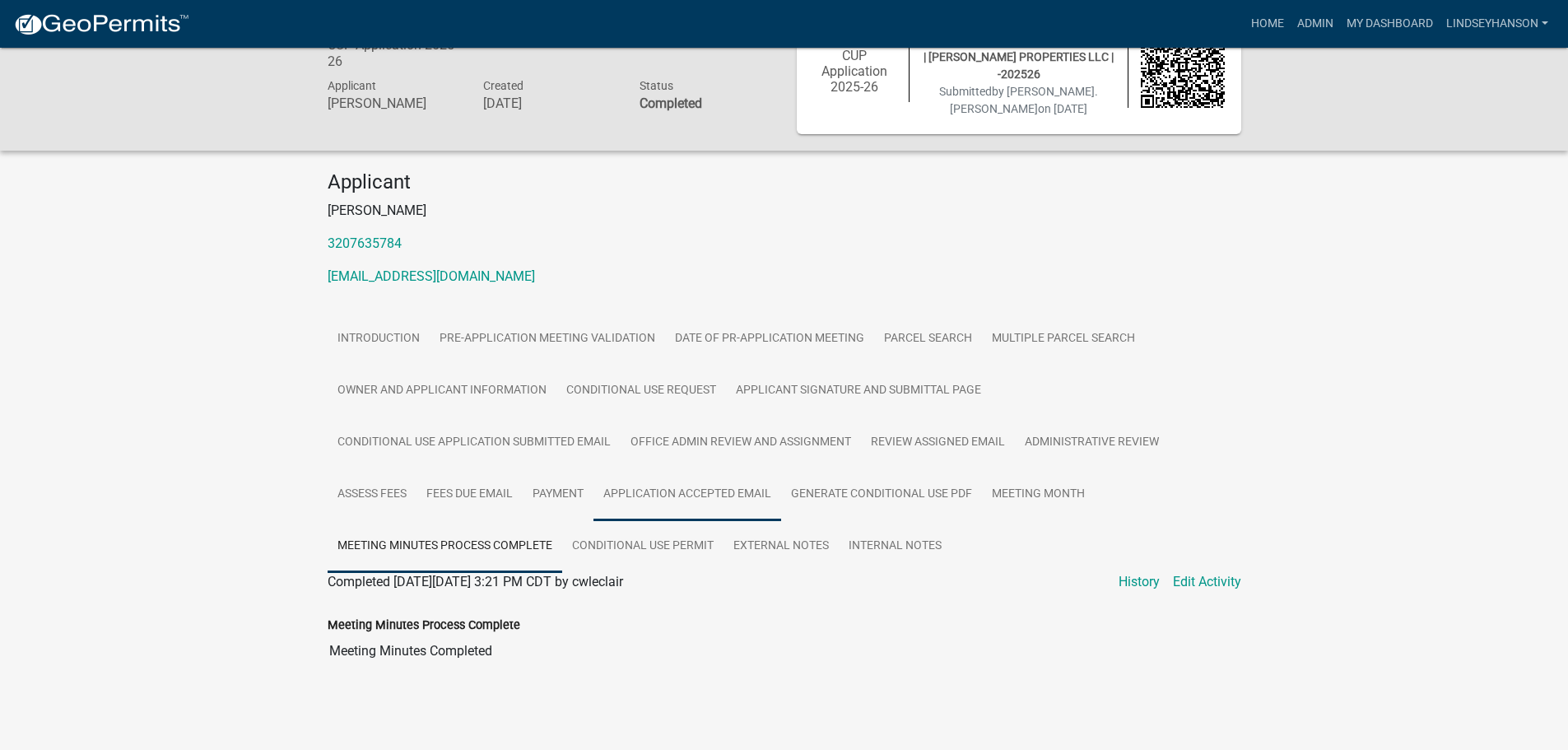
click at [708, 495] on link "Application Accepted Email" at bounding box center [687, 494] width 188 height 52
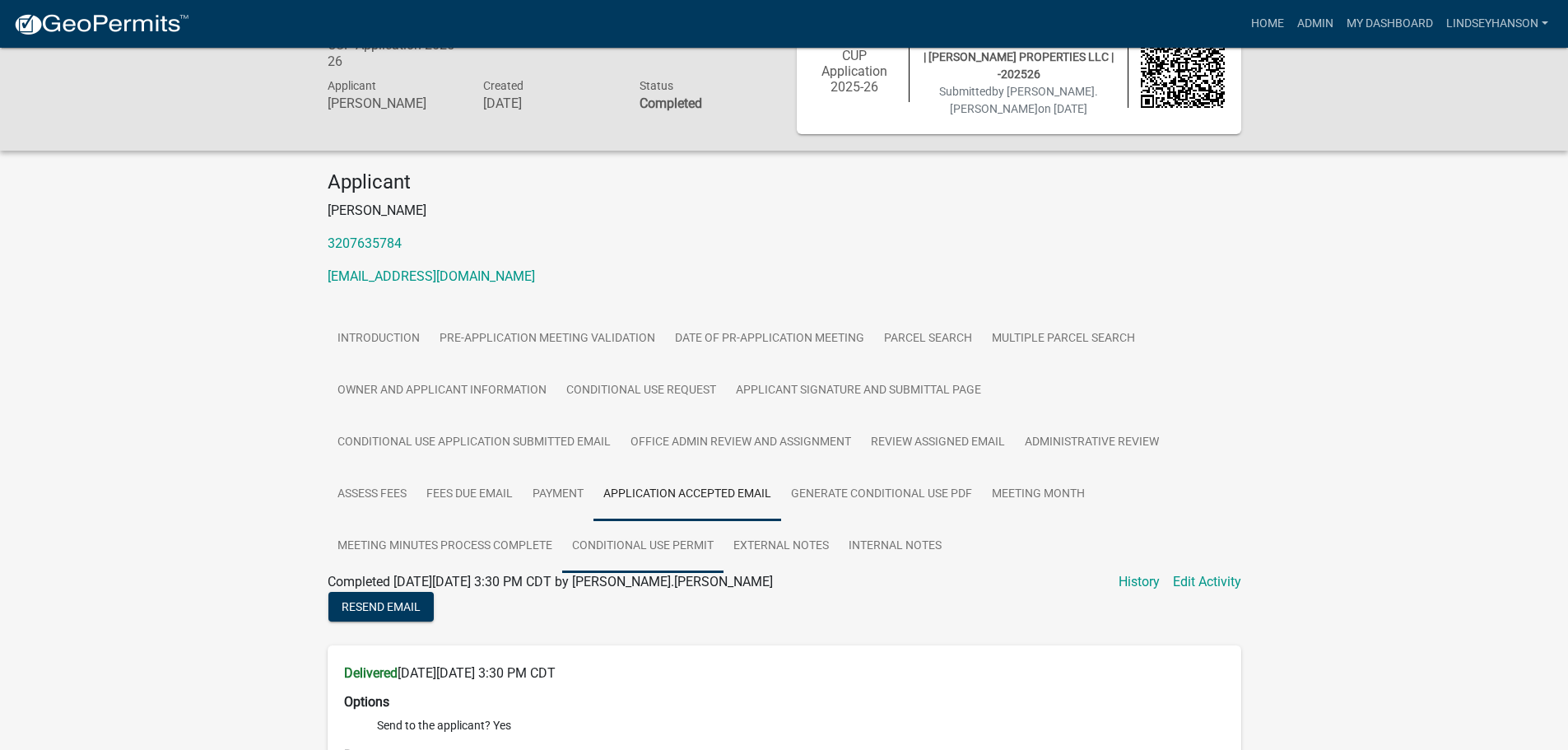
click at [658, 548] on link "Conditional Use Permit" at bounding box center [643, 547] width 161 height 52
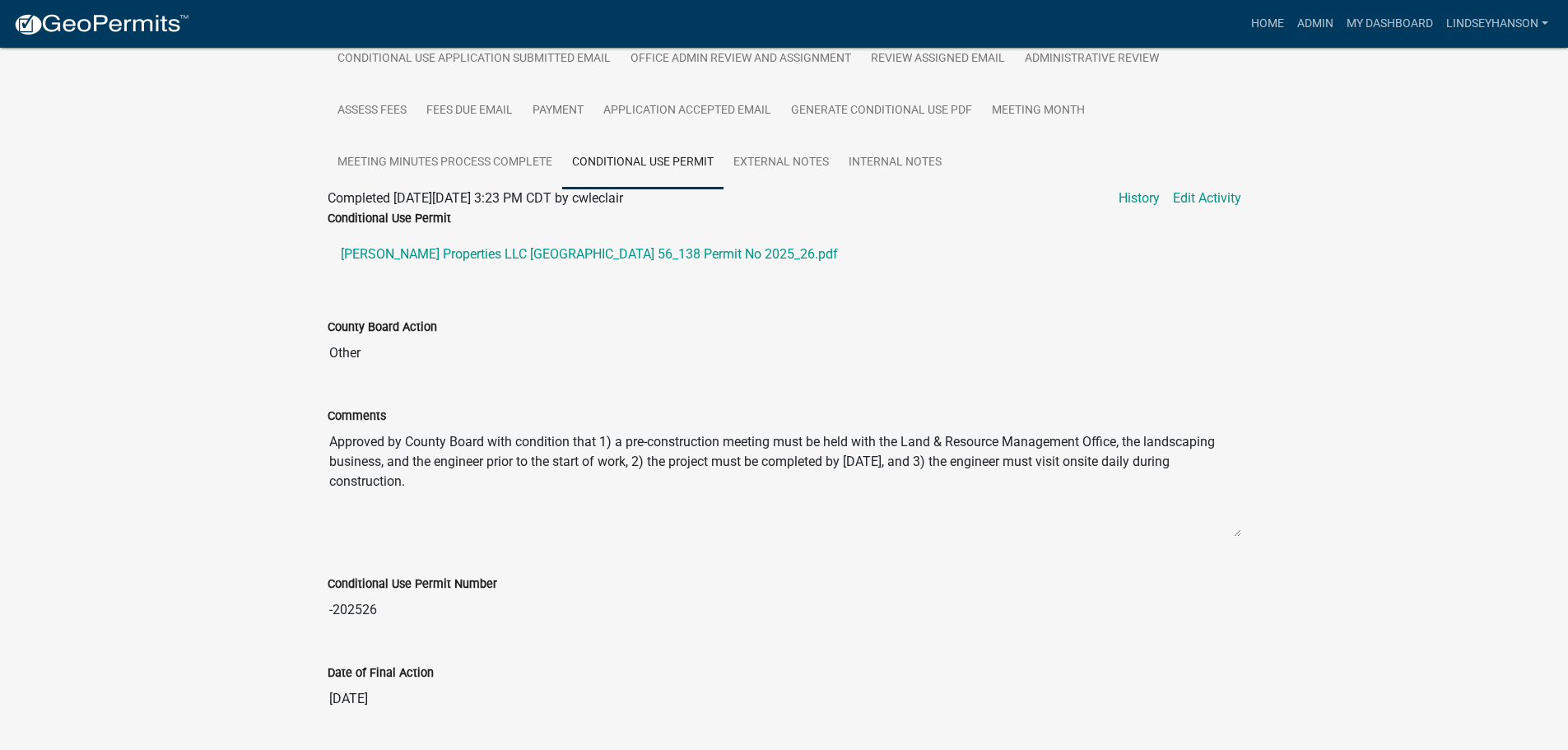
scroll to position [499, 0]
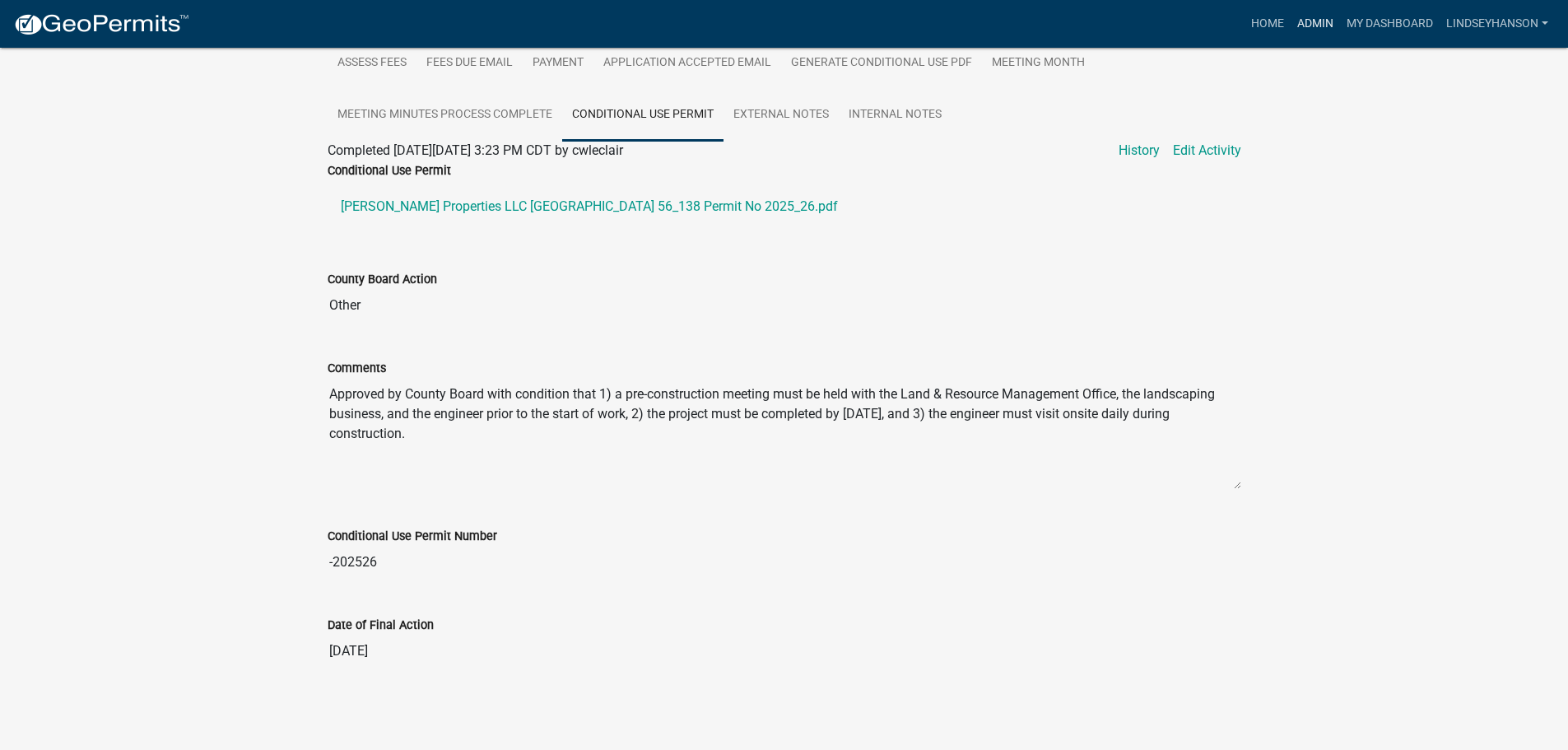
click at [1317, 22] on link "Admin" at bounding box center [1316, 24] width 50 height 31
